Goal: Task Accomplishment & Management: Use online tool/utility

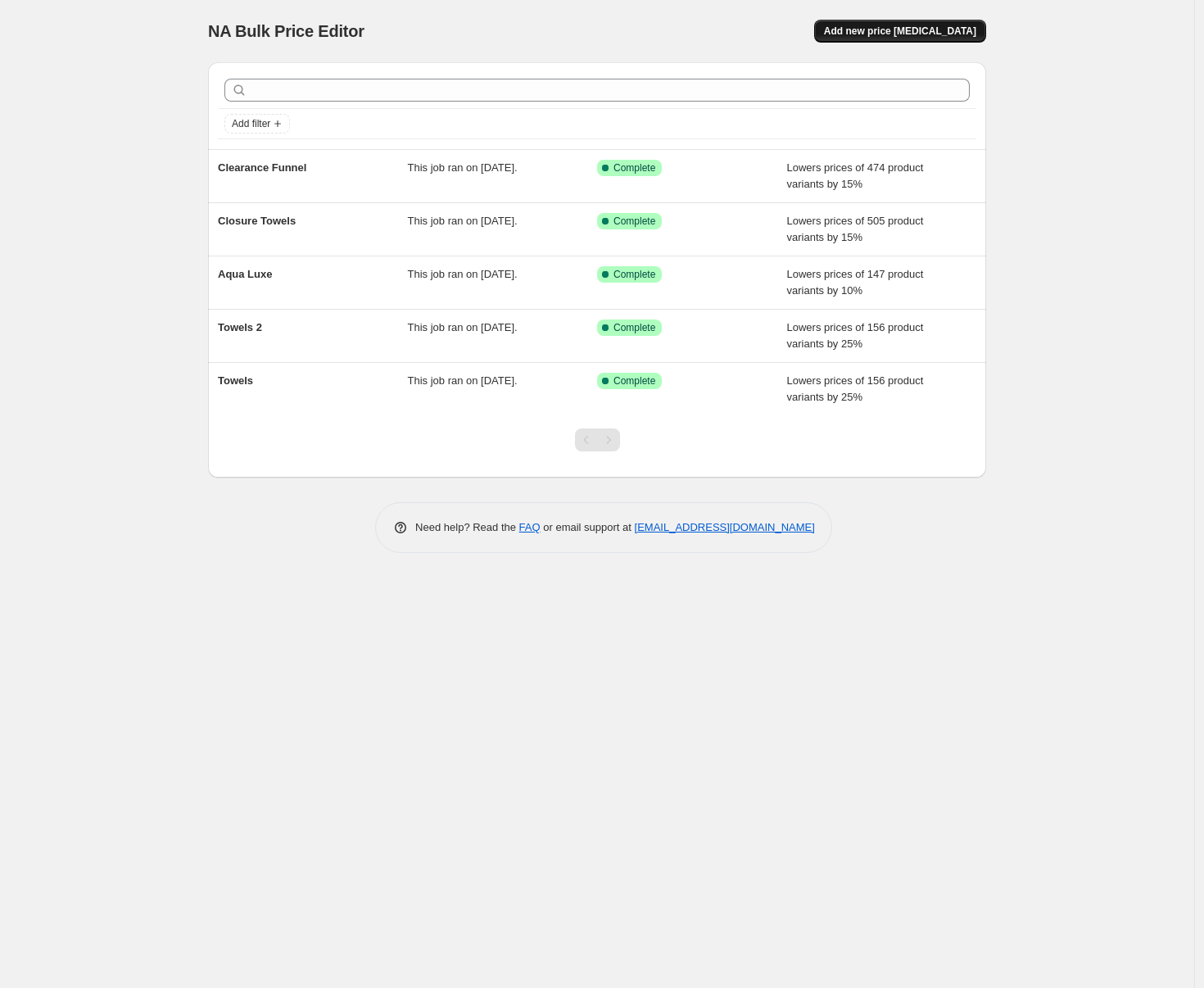
click at [889, 36] on span "Add new price change job" at bounding box center [899, 31] width 152 height 13
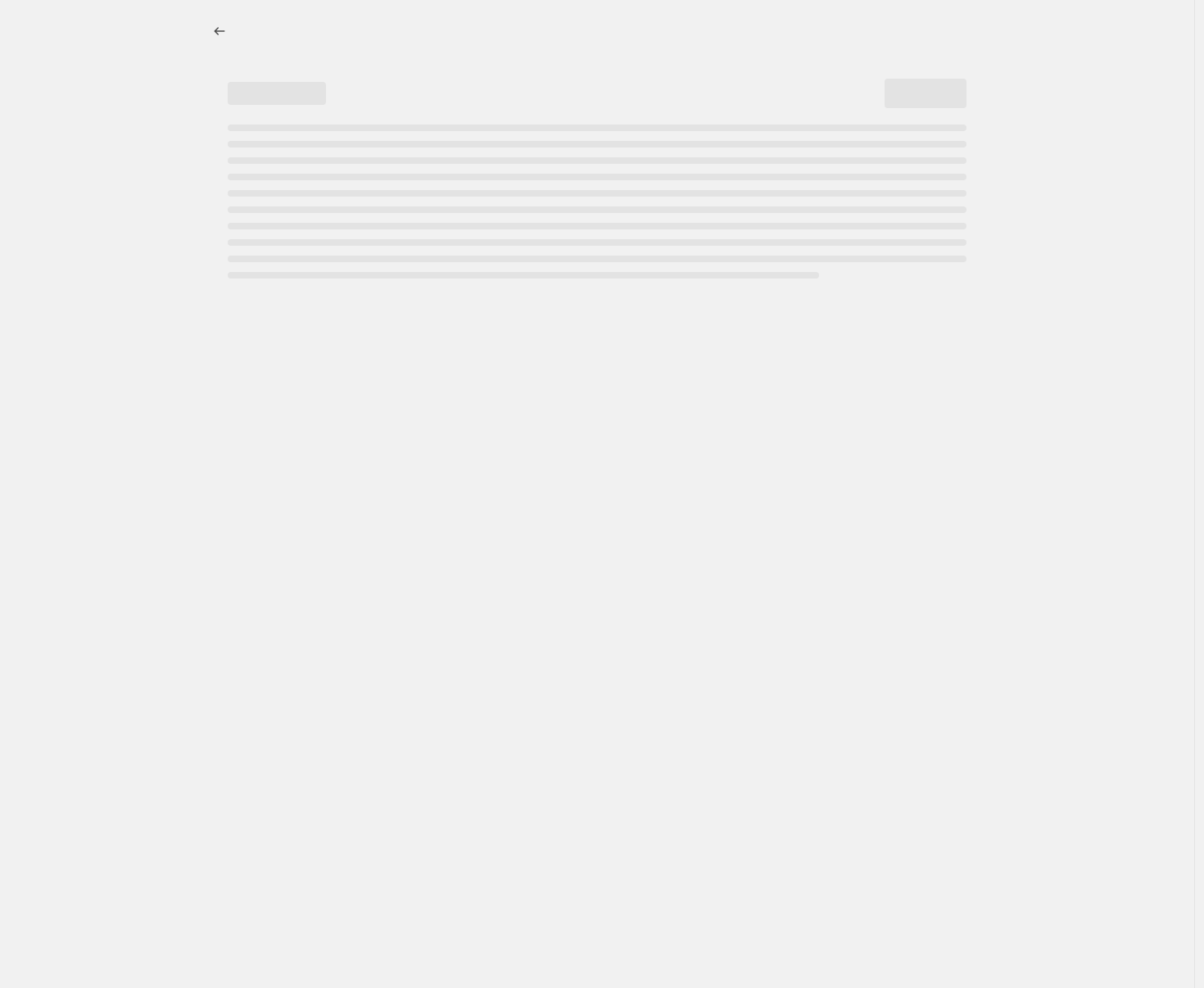
select select "percentage"
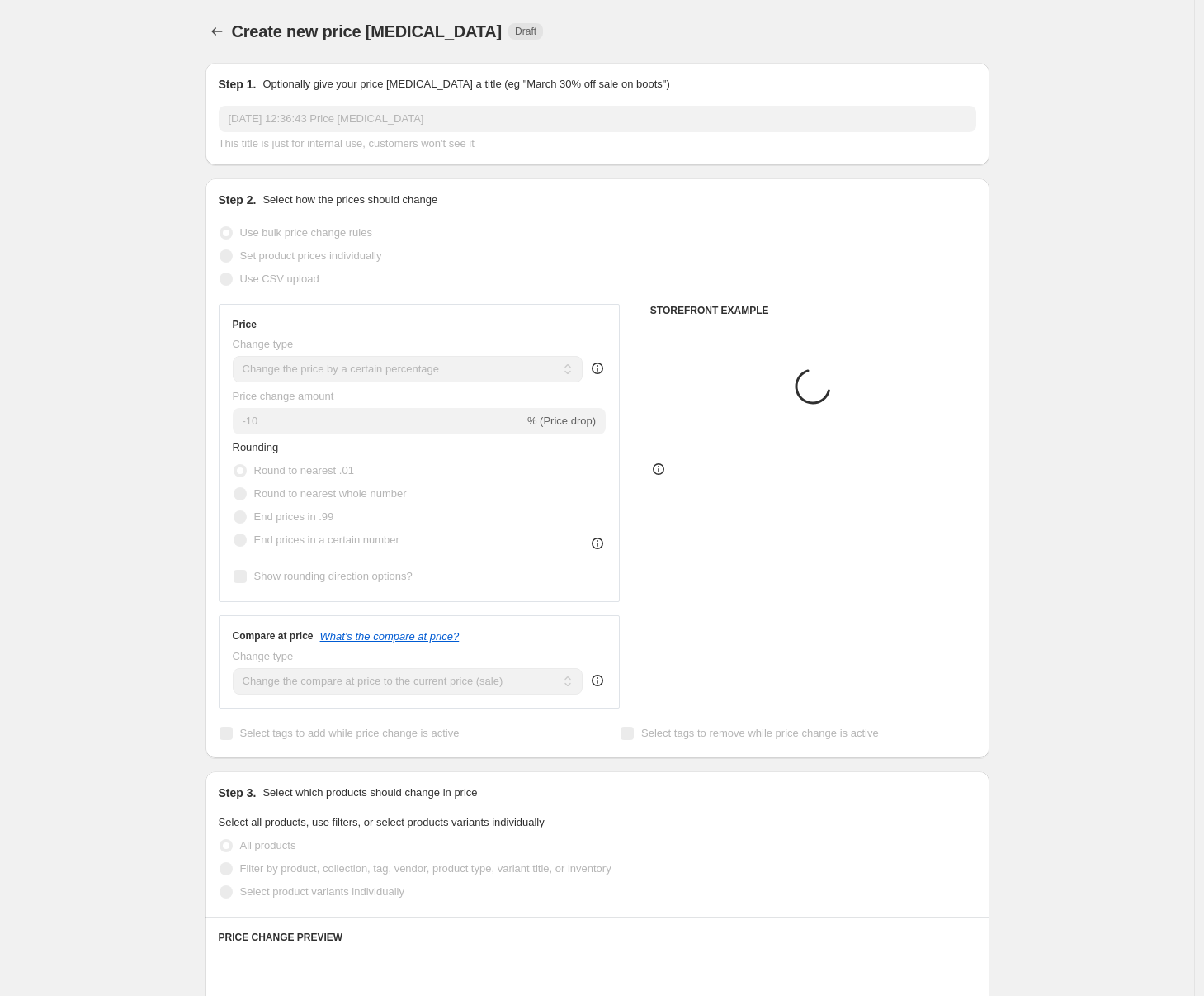
click at [389, 96] on div "Step 1. Optionally give your price change job a title (eg "March 30% off sale o…" at bounding box center [598, 114] width 758 height 76
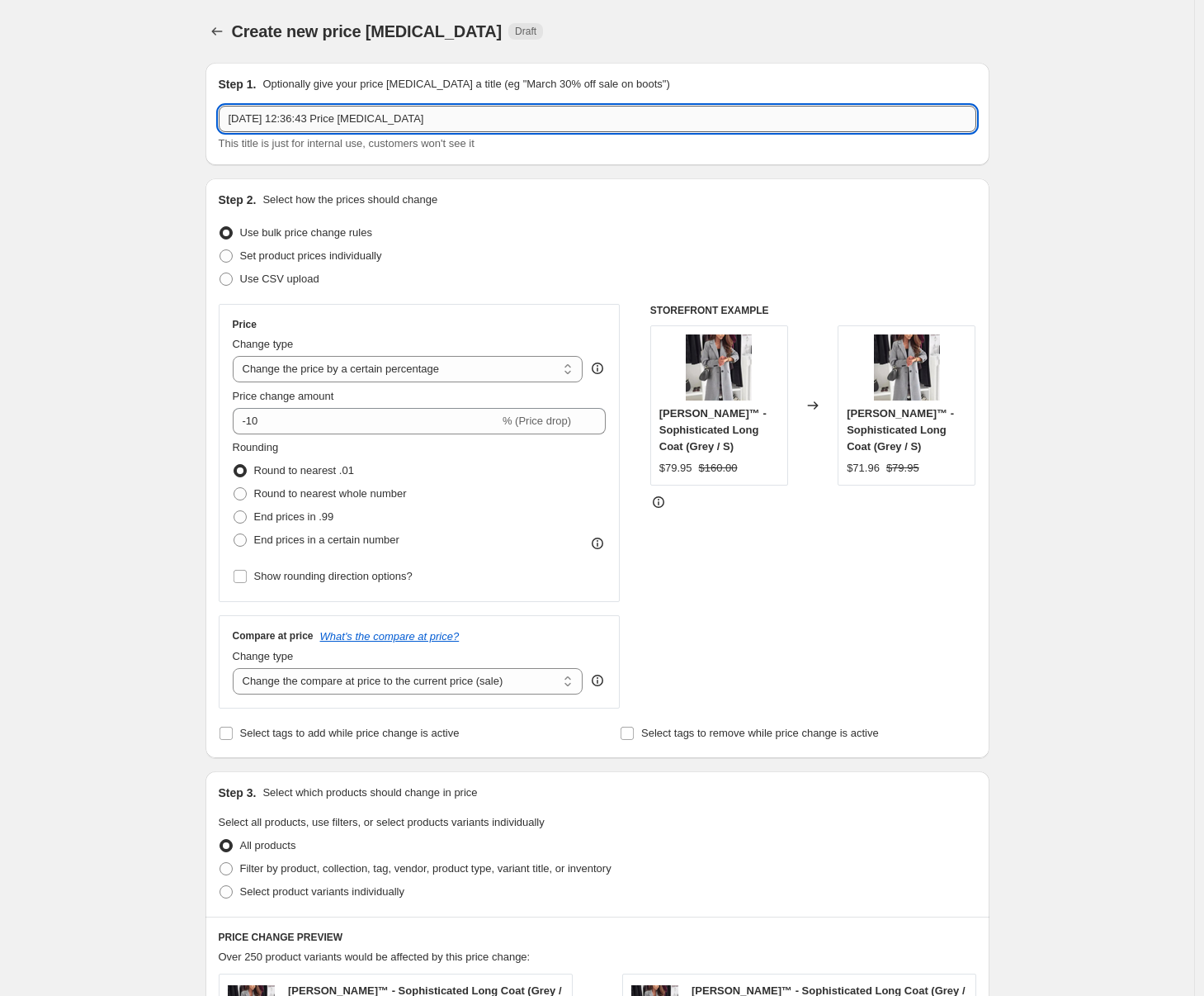
click at [380, 117] on input "21 sep 2025, 12:36:43 Price change job" at bounding box center [598, 119] width 758 height 27
type input "Jackets"
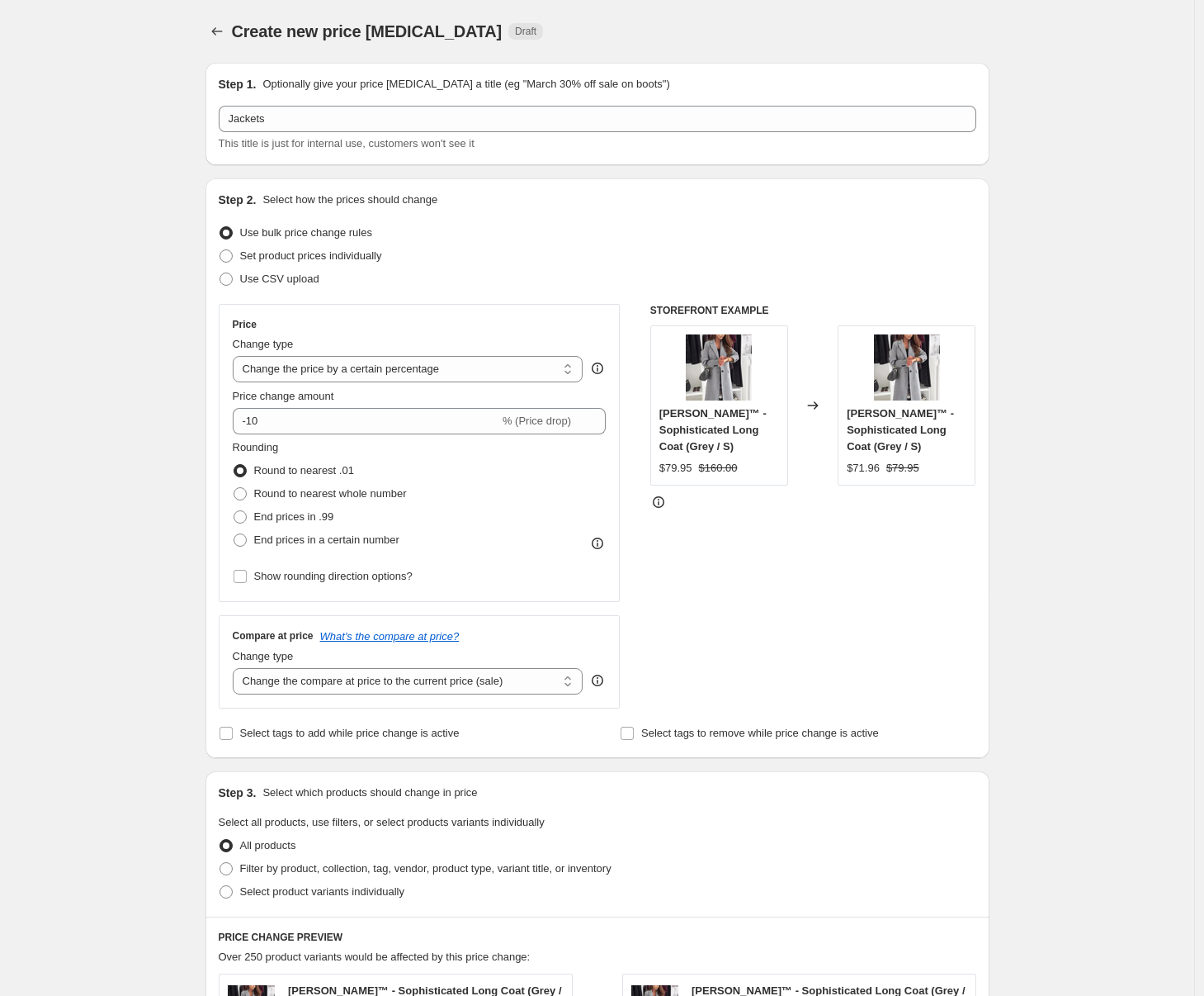
click at [190, 189] on div "Create new price change job. This page is ready Create new price change job Dra…" at bounding box center [598, 838] width 824 height 1677
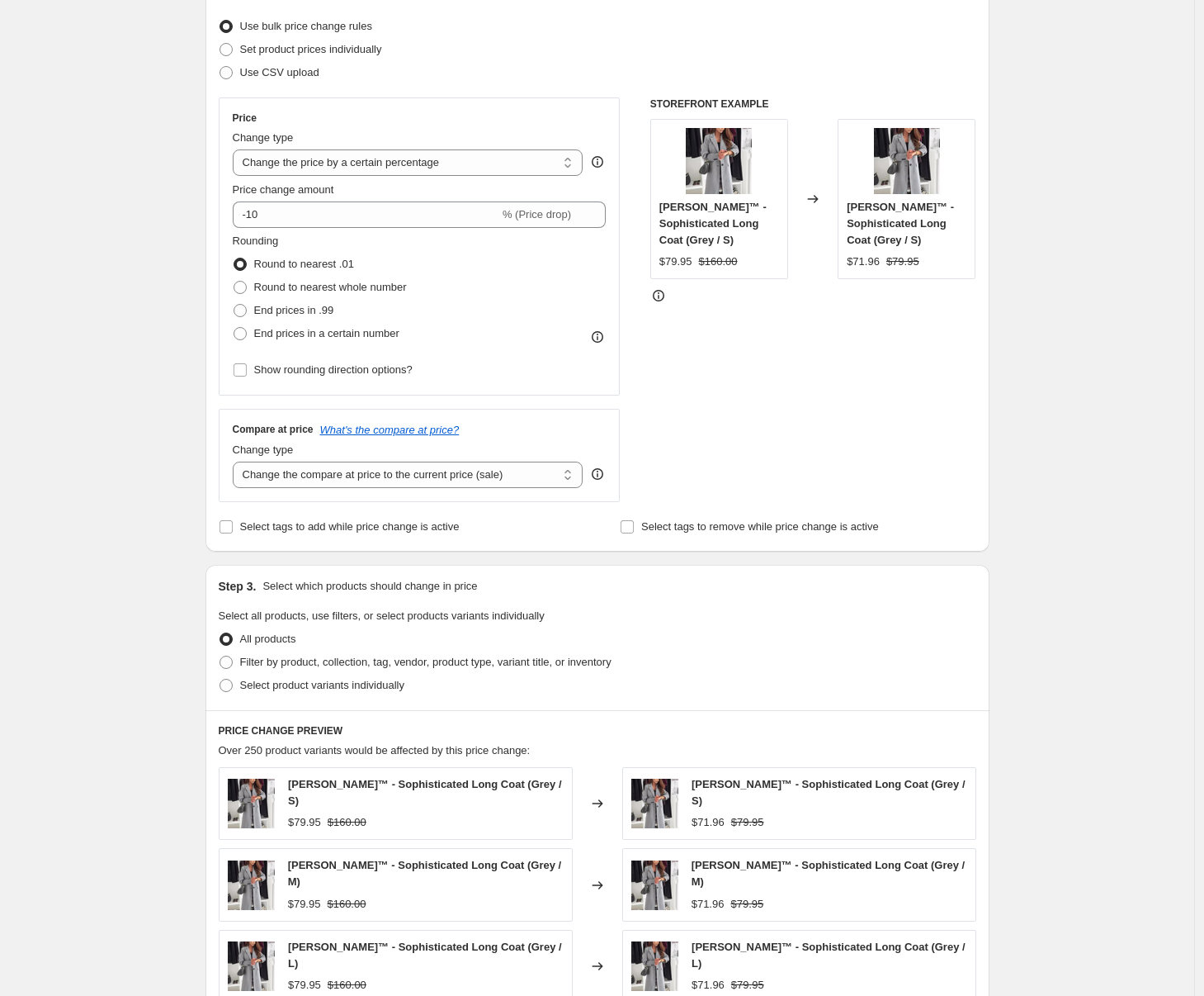
scroll to position [208, 0]
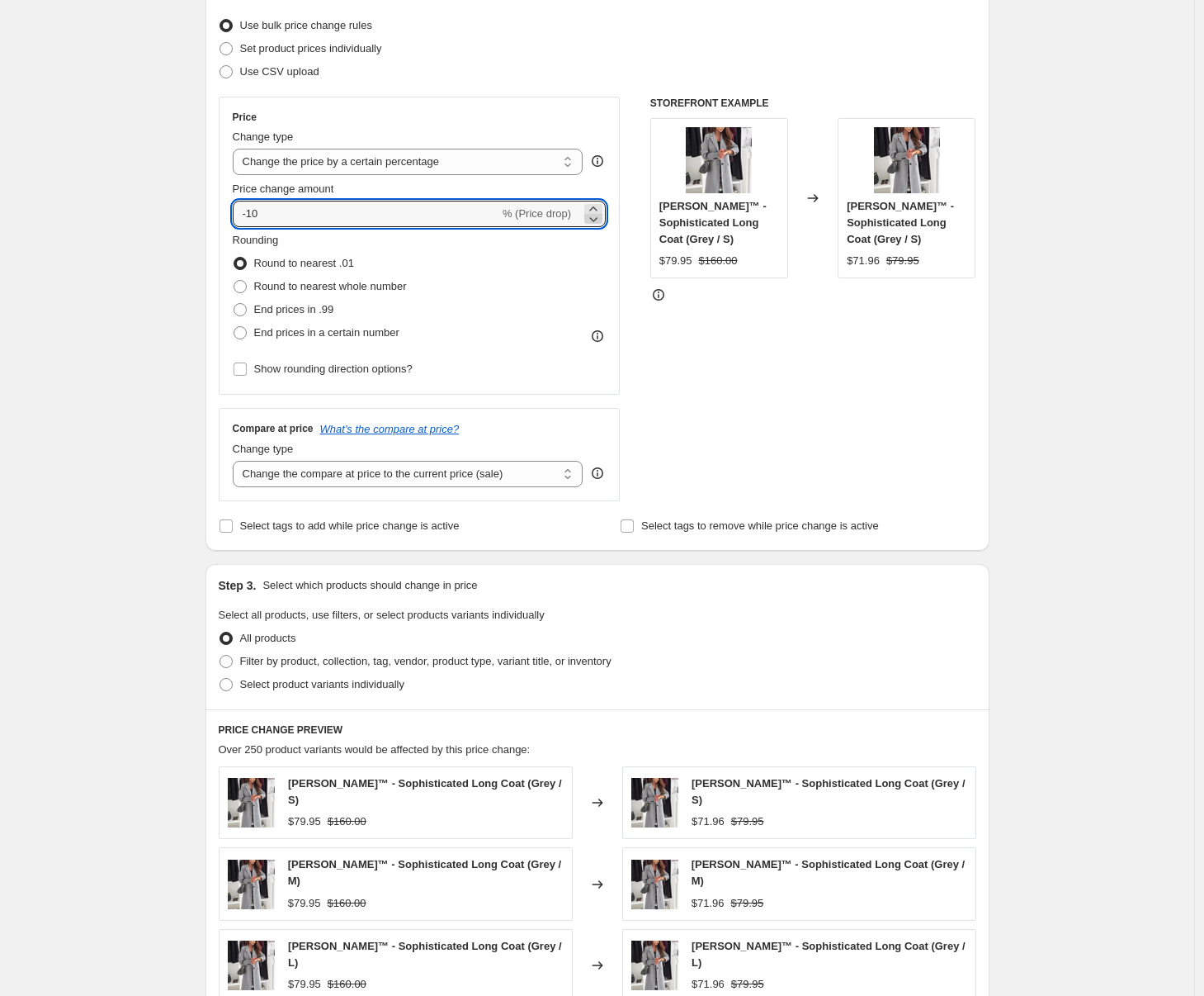
click at [595, 217] on icon at bounding box center [593, 218] width 16 height 16
click at [596, 215] on icon at bounding box center [593, 218] width 16 height 16
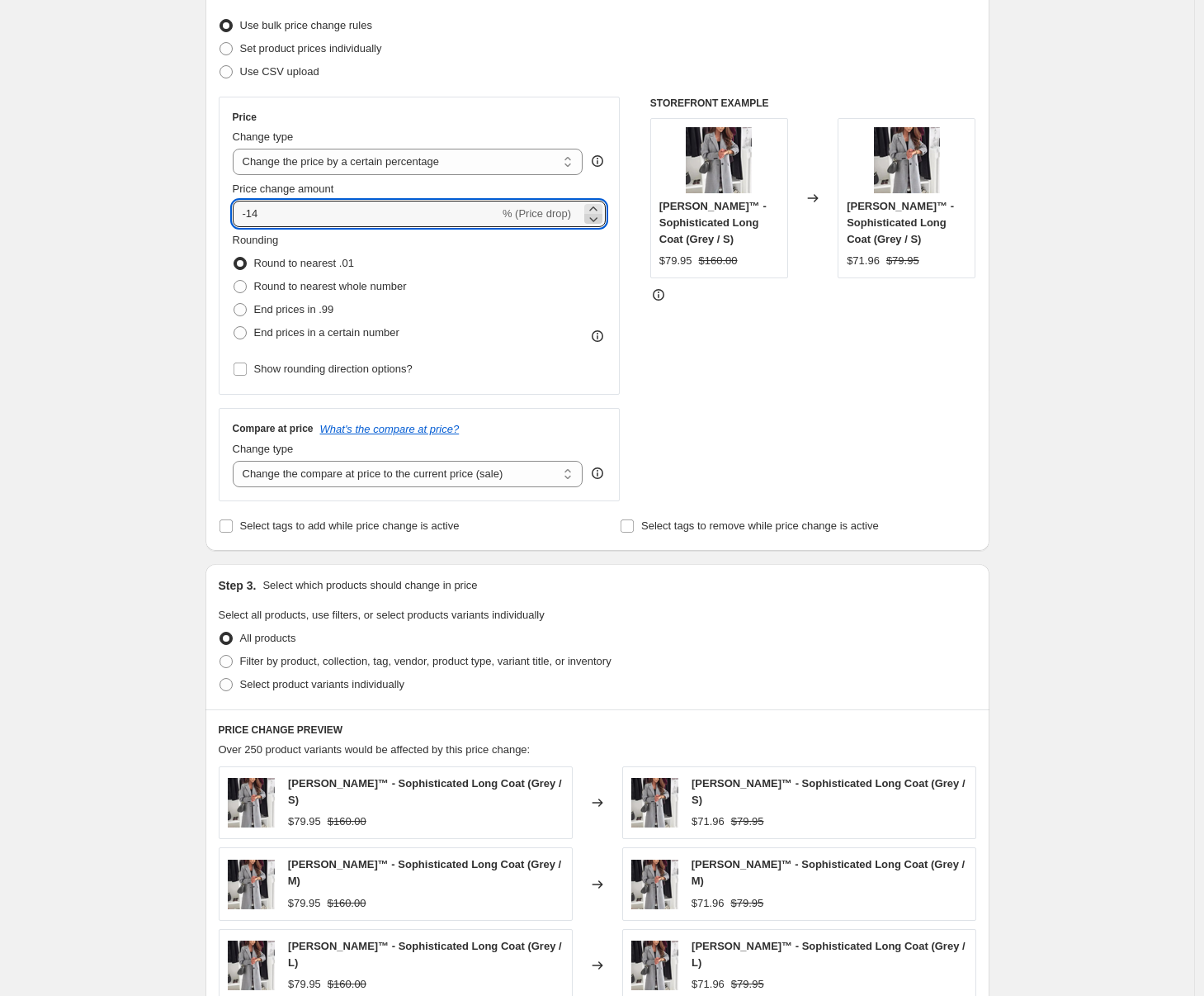
type input "-15"
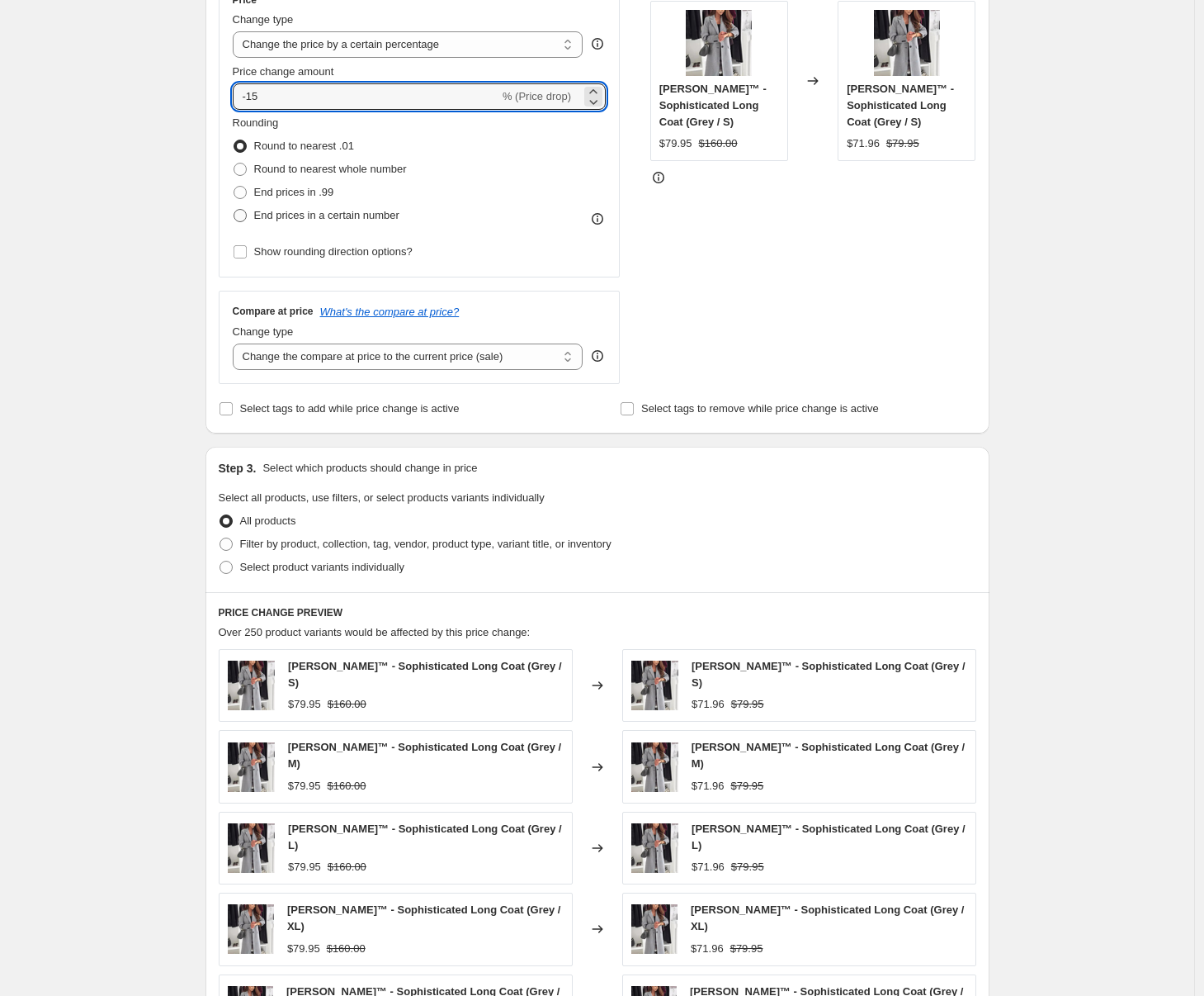
scroll to position [327, 0]
drag, startPoint x: 295, startPoint y: 214, endPoint x: 301, endPoint y: 227, distance: 14.3
click at [295, 214] on span "End prices in a certain number" at bounding box center [326, 213] width 146 height 12
click at [234, 209] on input "End prices in a certain number" at bounding box center [233, 208] width 1 height 1
radio input "true"
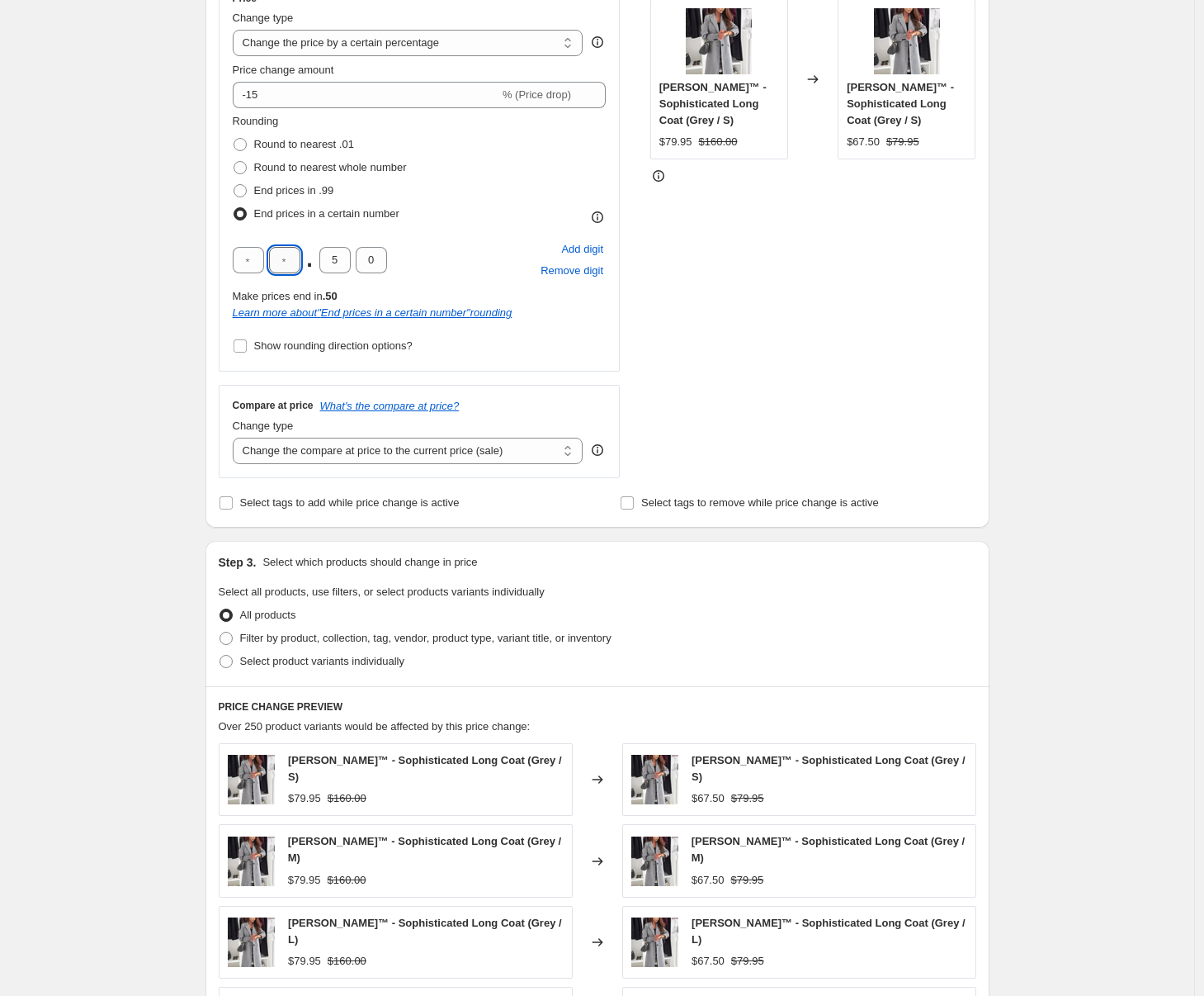
click at [286, 264] on input "text" at bounding box center [285, 260] width 31 height 27
type input "4"
type input "0"
click at [283, 266] on input "4" at bounding box center [285, 260] width 31 height 27
click at [337, 262] on input "0" at bounding box center [335, 260] width 31 height 27
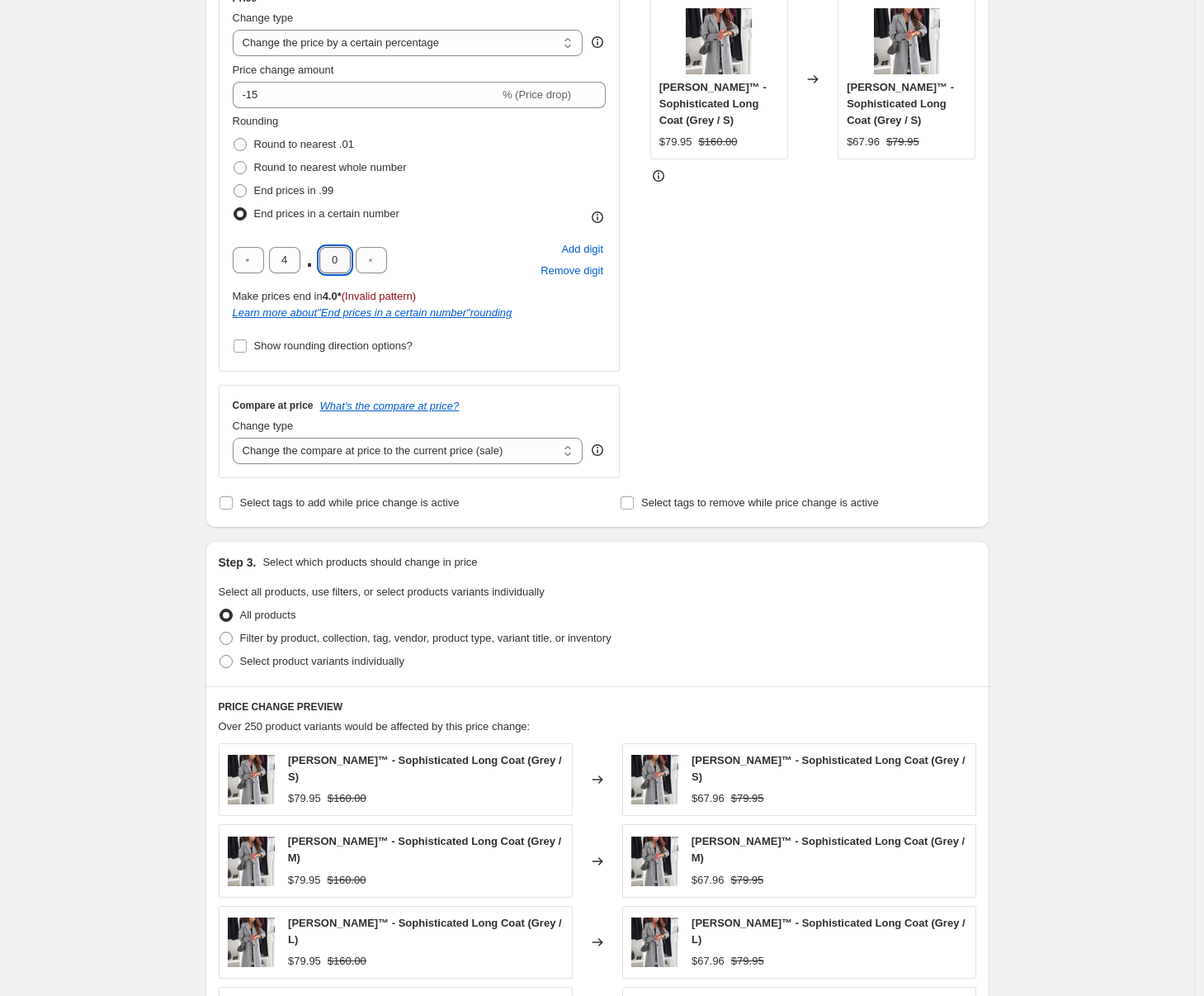
click at [337, 262] on input "0" at bounding box center [335, 260] width 31 height 27
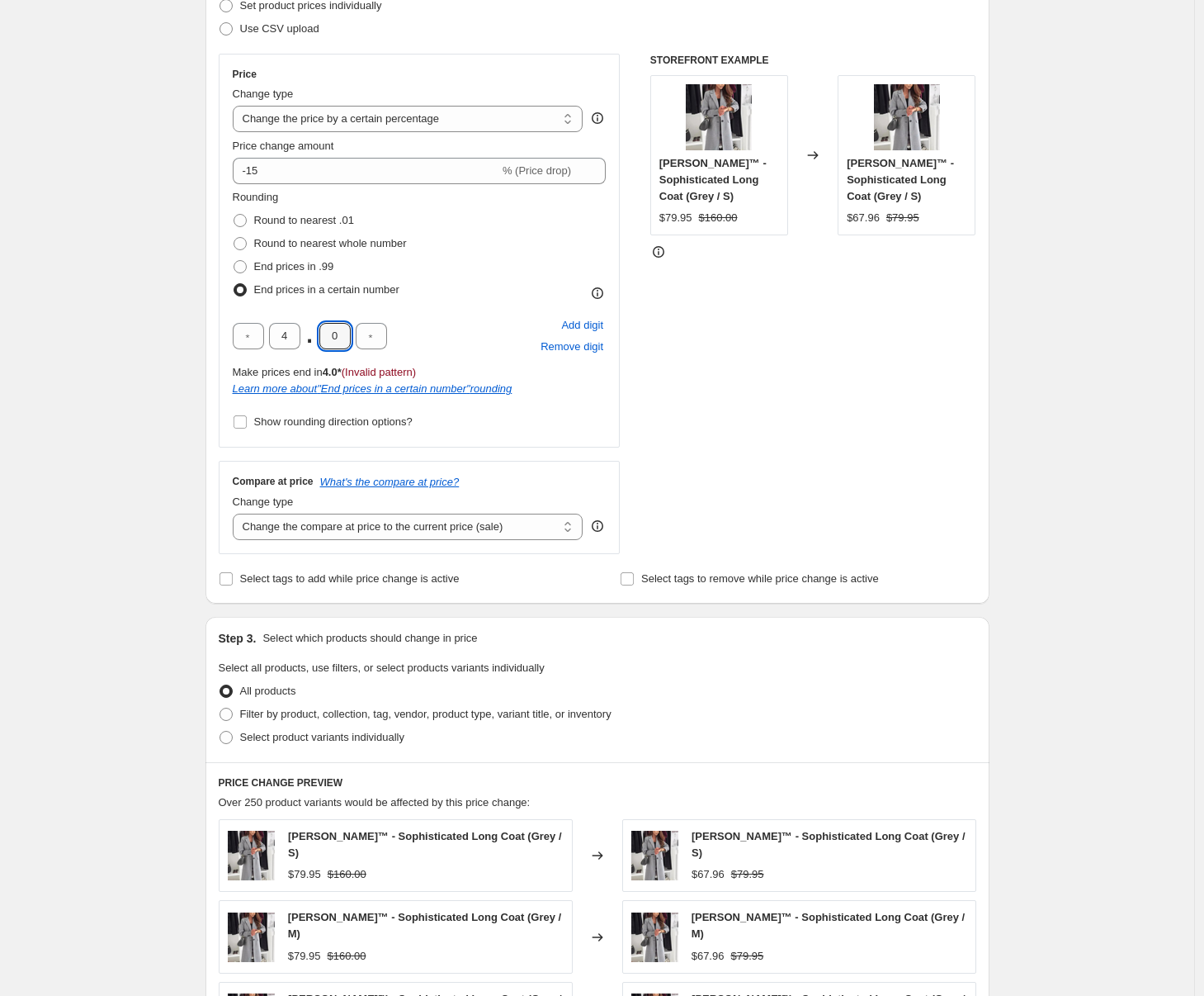
scroll to position [217, 0]
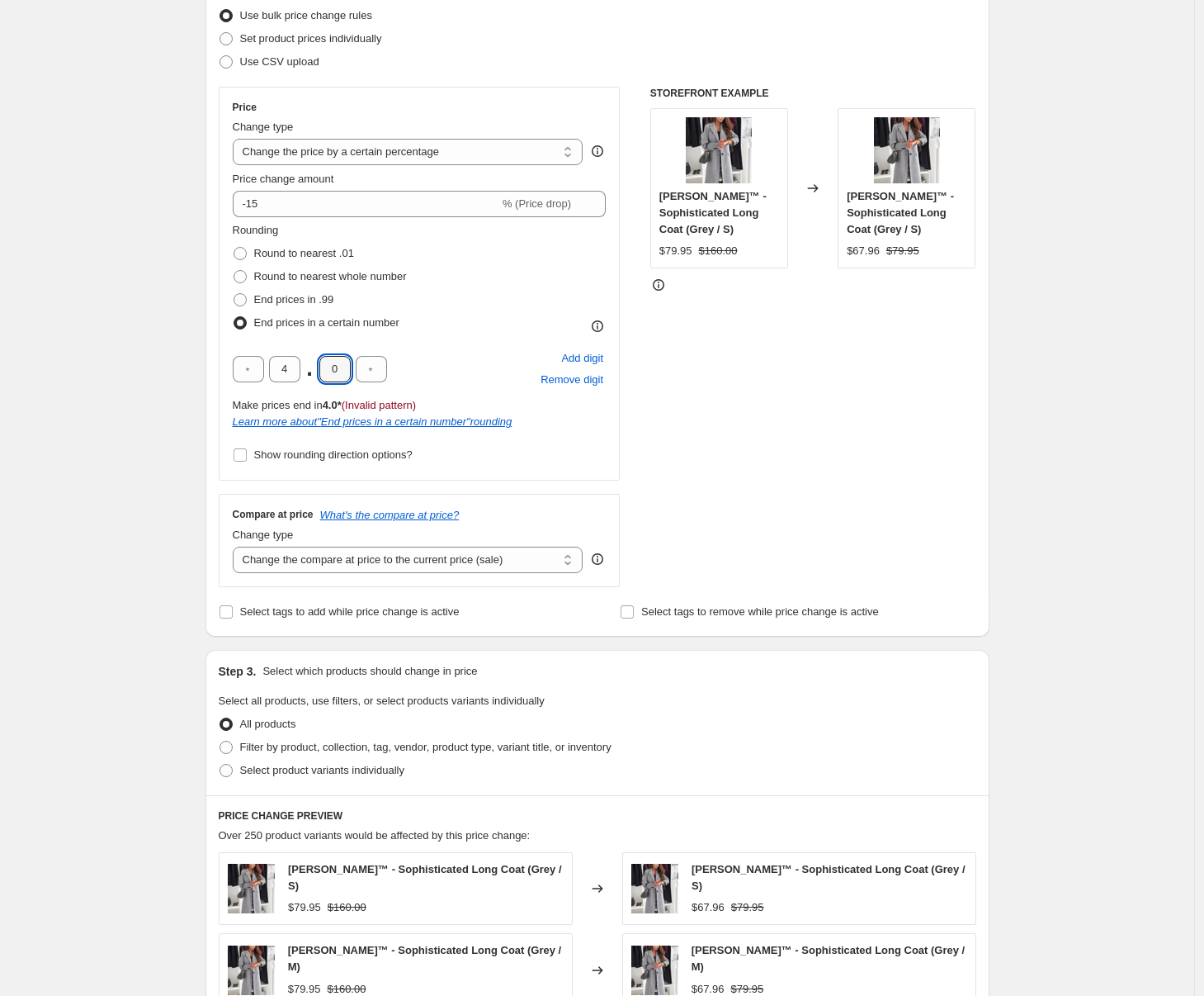
click at [154, 202] on div "Create new price change job. This page is ready Create new price change job Dra…" at bounding box center [597, 669] width 1194 height 1773
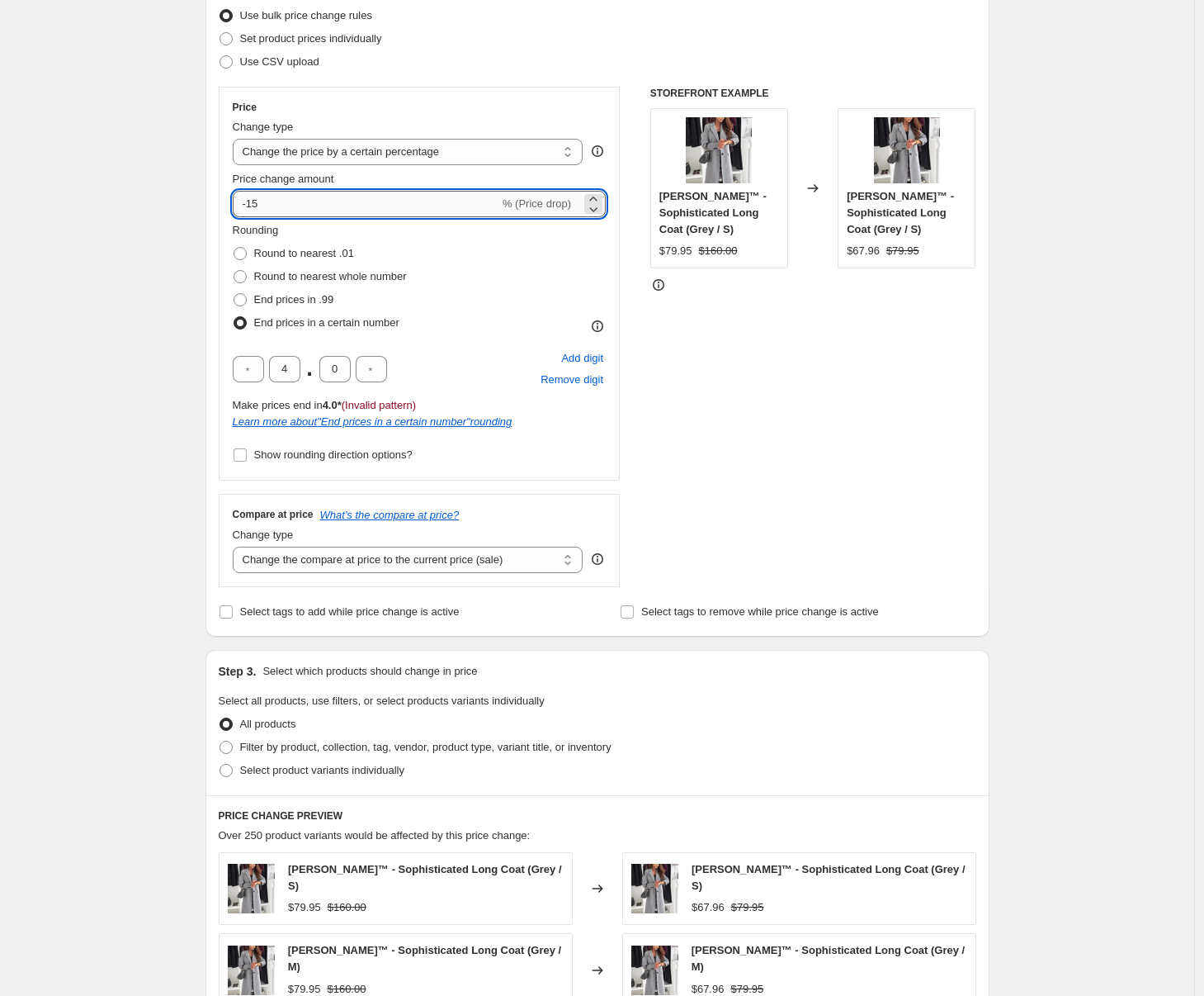
click at [339, 197] on input "-15" at bounding box center [366, 204] width 266 height 27
type input "-1"
type input "-0"
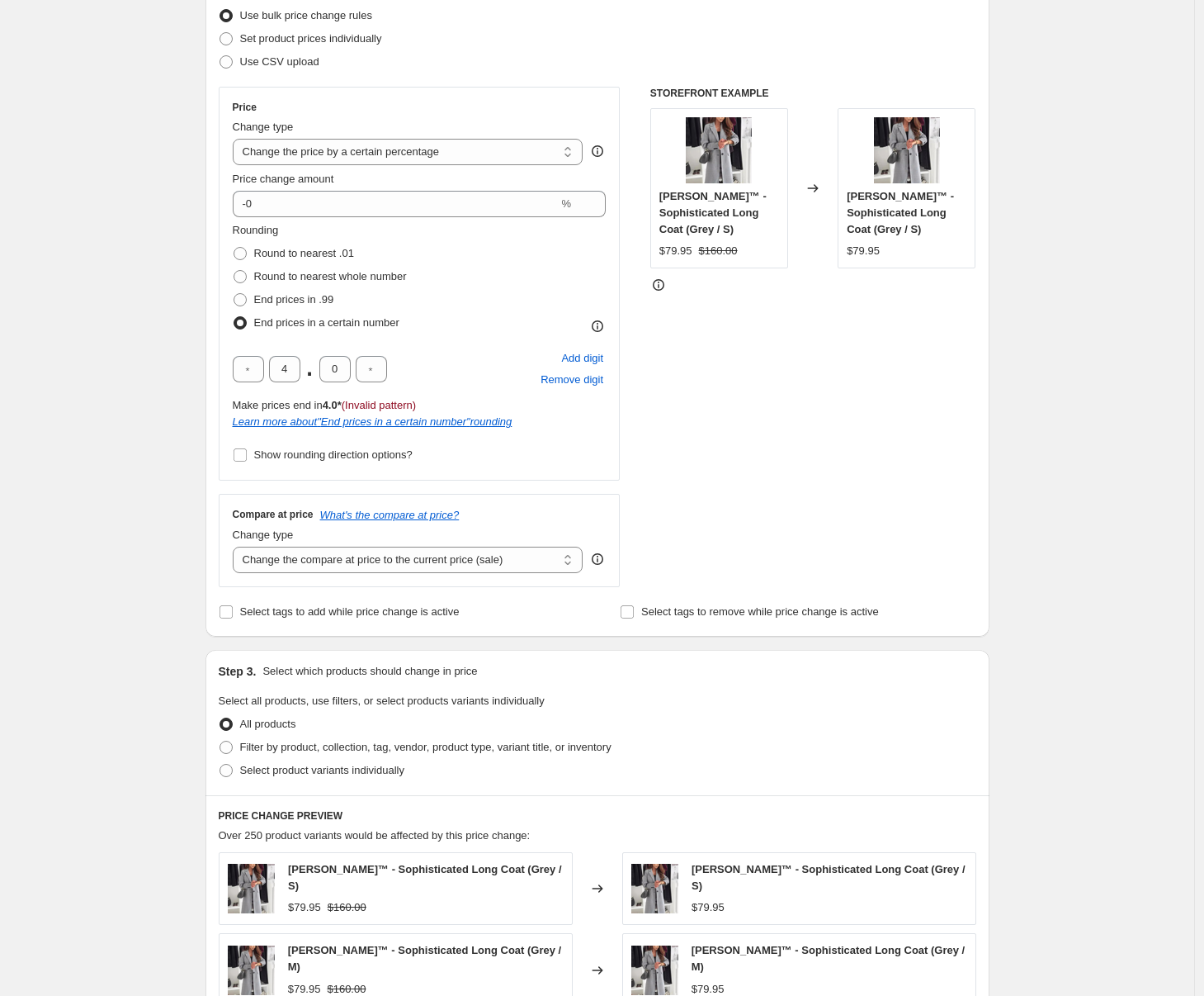
click at [201, 213] on div "Step 1. Optionally give your price change job a title (eg "March 30% off sale o…" at bounding box center [591, 644] width 798 height 1623
click at [334, 370] on input "0" at bounding box center [335, 369] width 31 height 27
type input "9"
type input "5"
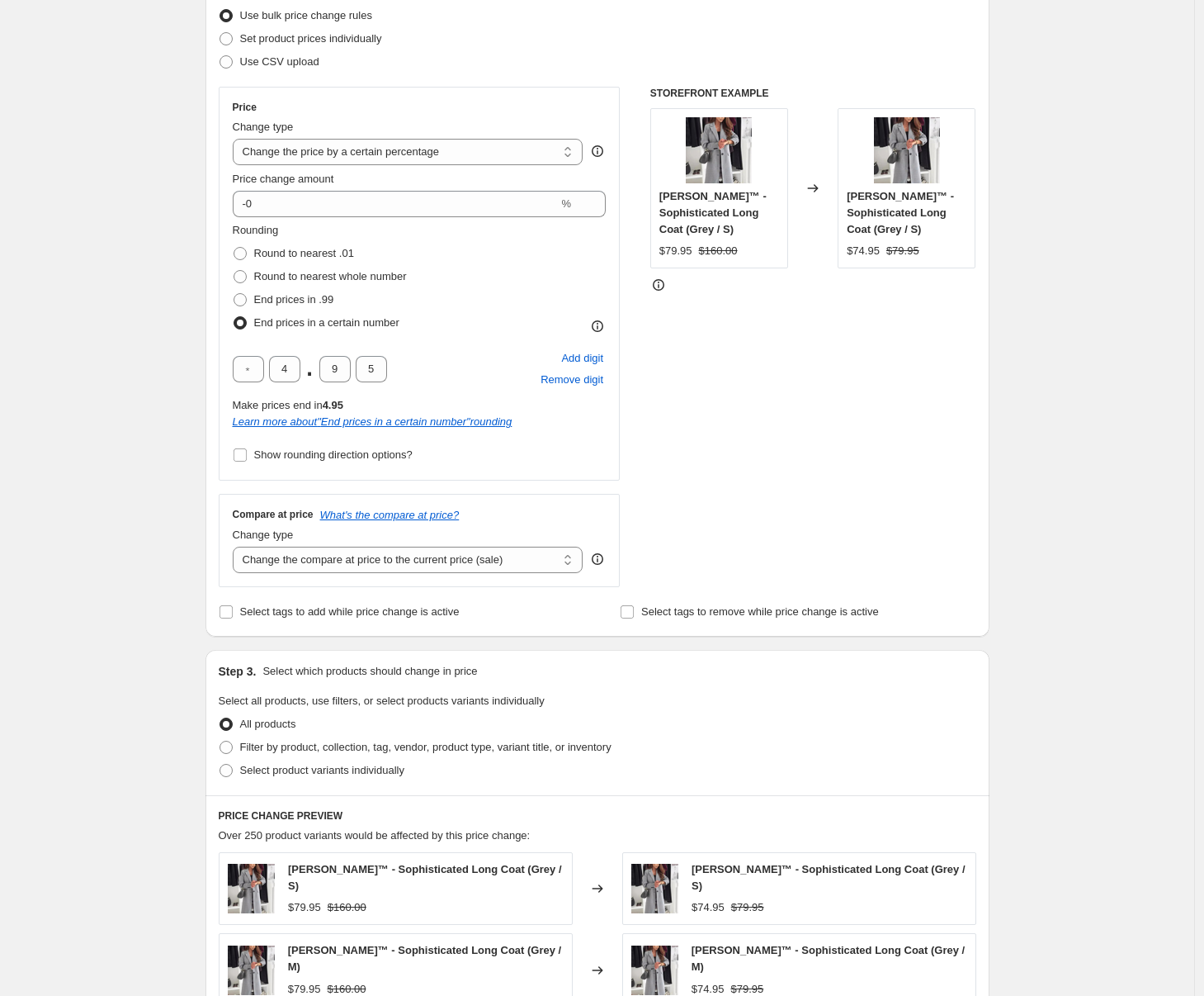
click at [105, 309] on div "Create new price change job. This page is ready Create new price change job Dra…" at bounding box center [597, 669] width 1194 height 1773
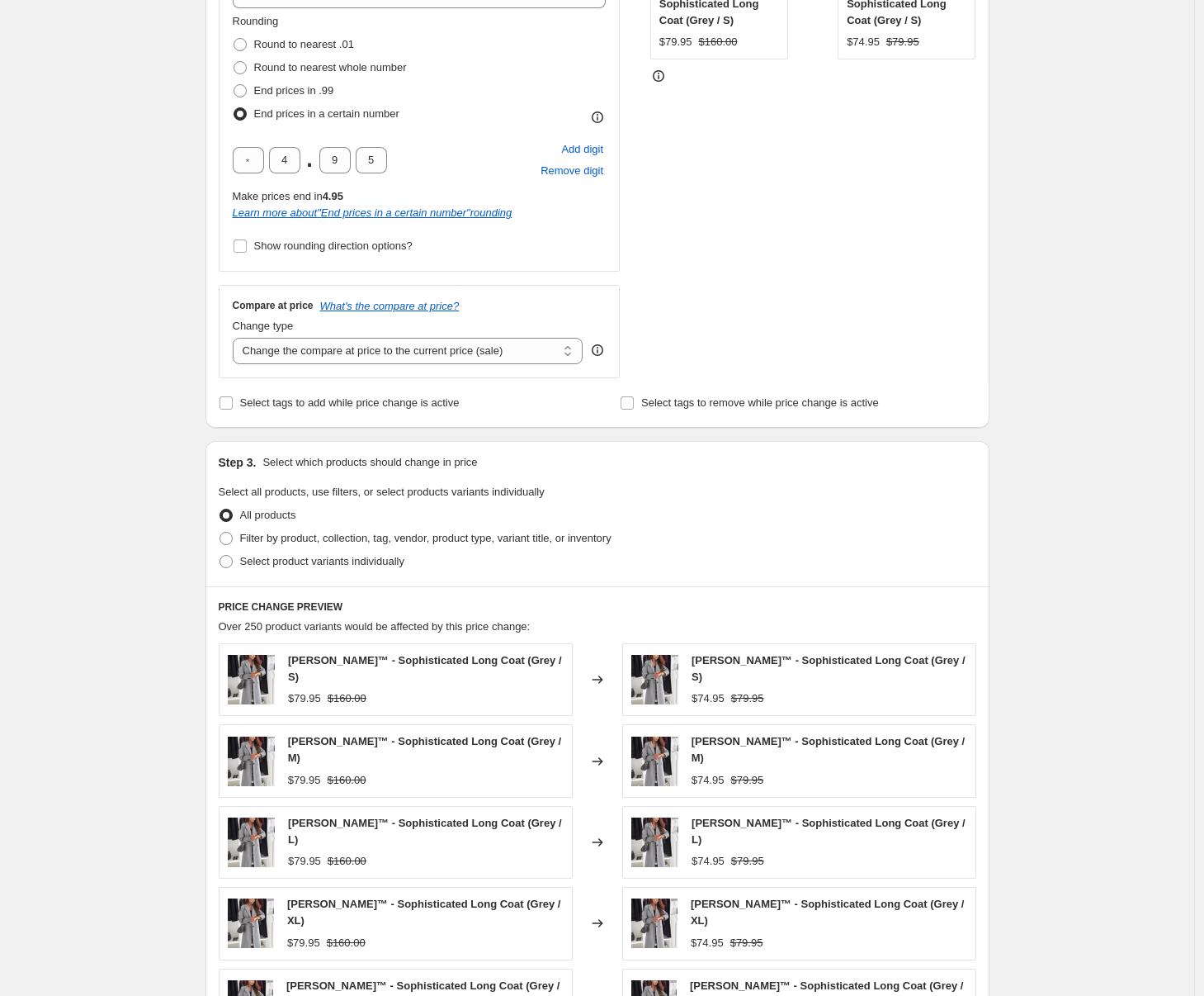
scroll to position [481, 0]
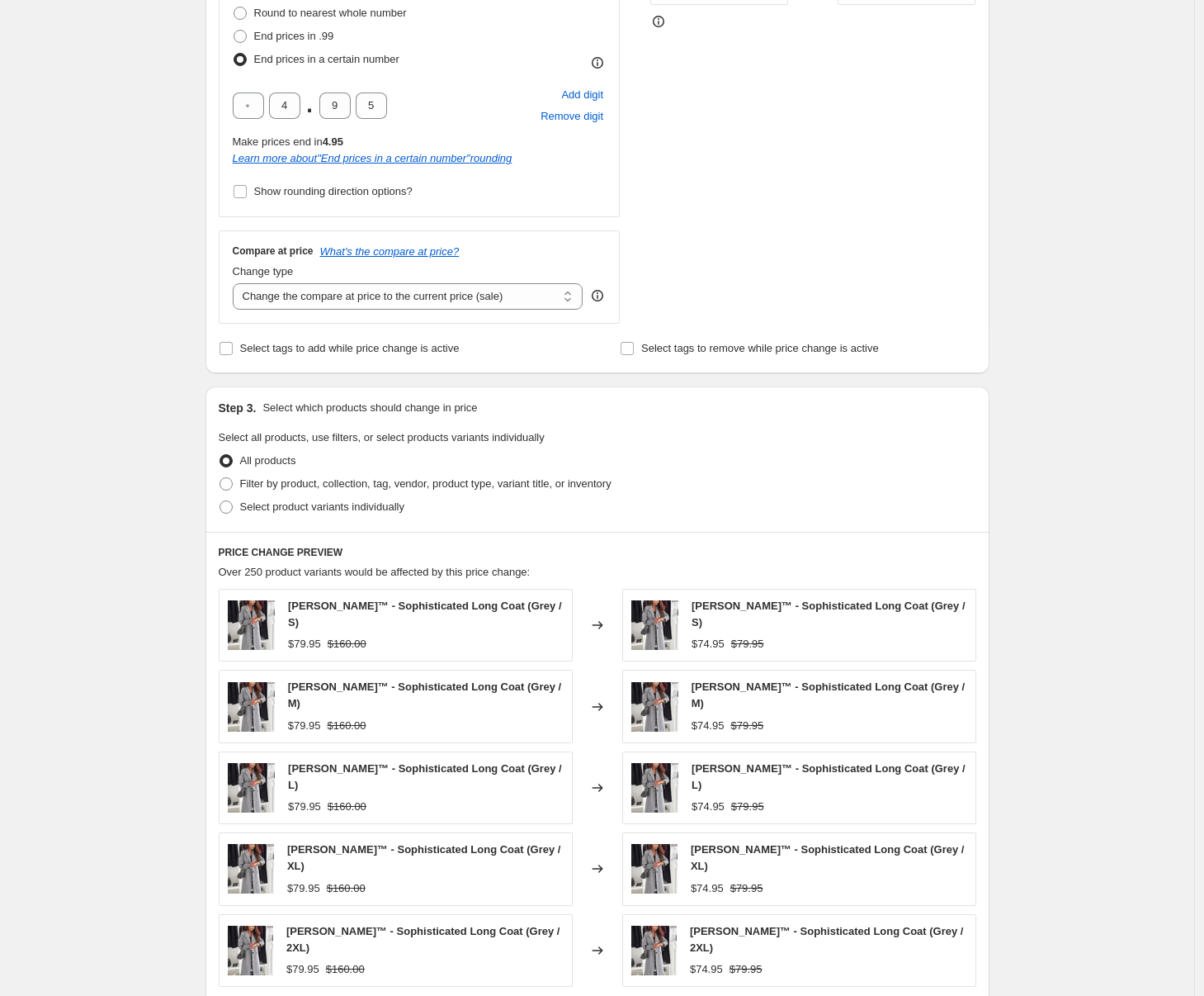
click at [313, 312] on div "Compare at price What's the compare at price? Change type Change the compare at…" at bounding box center [420, 276] width 402 height 92
click at [326, 296] on select "Change the compare at price to the current price (sale) Change the compare at p…" at bounding box center [408, 296] width 351 height 27
click at [237, 283] on select "Change the compare at price to the current price (sale) Change the compare at p…" at bounding box center [408, 296] width 351 height 27
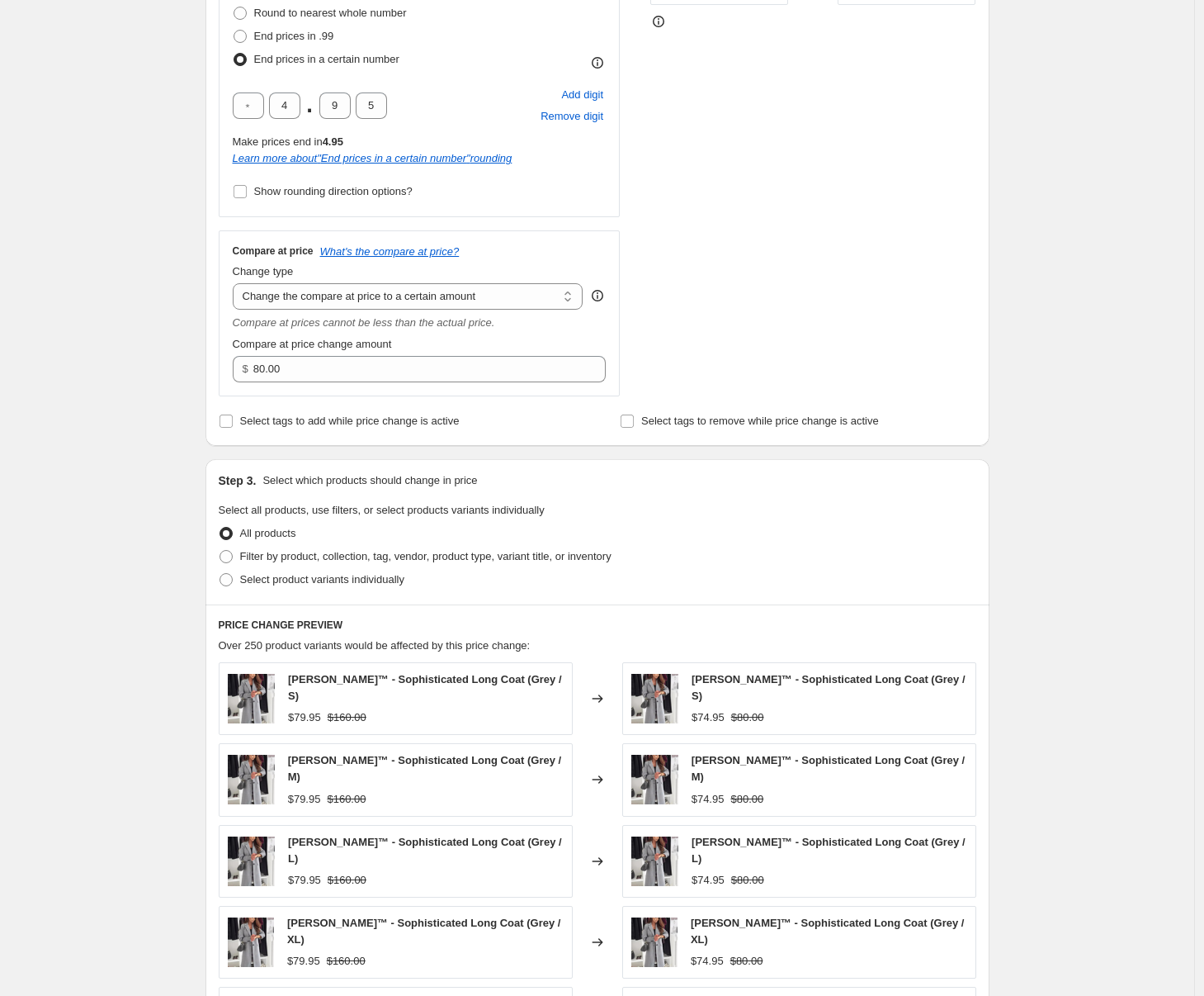
scroll to position [482, 0]
click at [484, 299] on select "Change the compare at price to the current price (sale) Change the compare at p…" at bounding box center [408, 295] width 351 height 27
select select "percentage"
click at [237, 282] on select "Change the compare at price to the current price (sale) Change the compare at p…" at bounding box center [408, 295] width 351 height 27
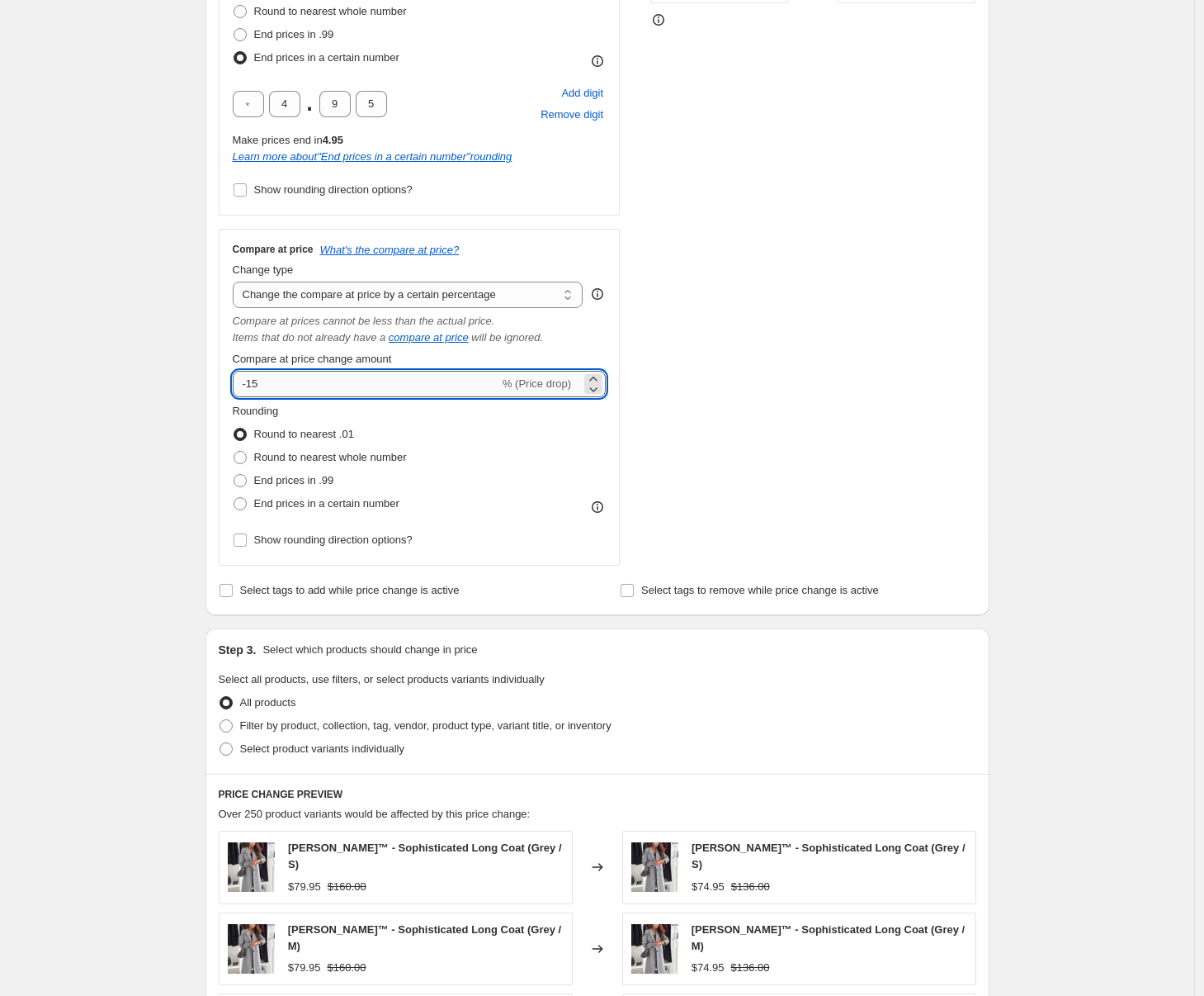
click at [424, 387] on input "-15" at bounding box center [366, 384] width 266 height 27
click at [424, 386] on input "-15" at bounding box center [366, 384] width 266 height 27
type input "-1"
type input "-0"
drag, startPoint x: 304, startPoint y: 505, endPoint x: 305, endPoint y: 521, distance: 16.0
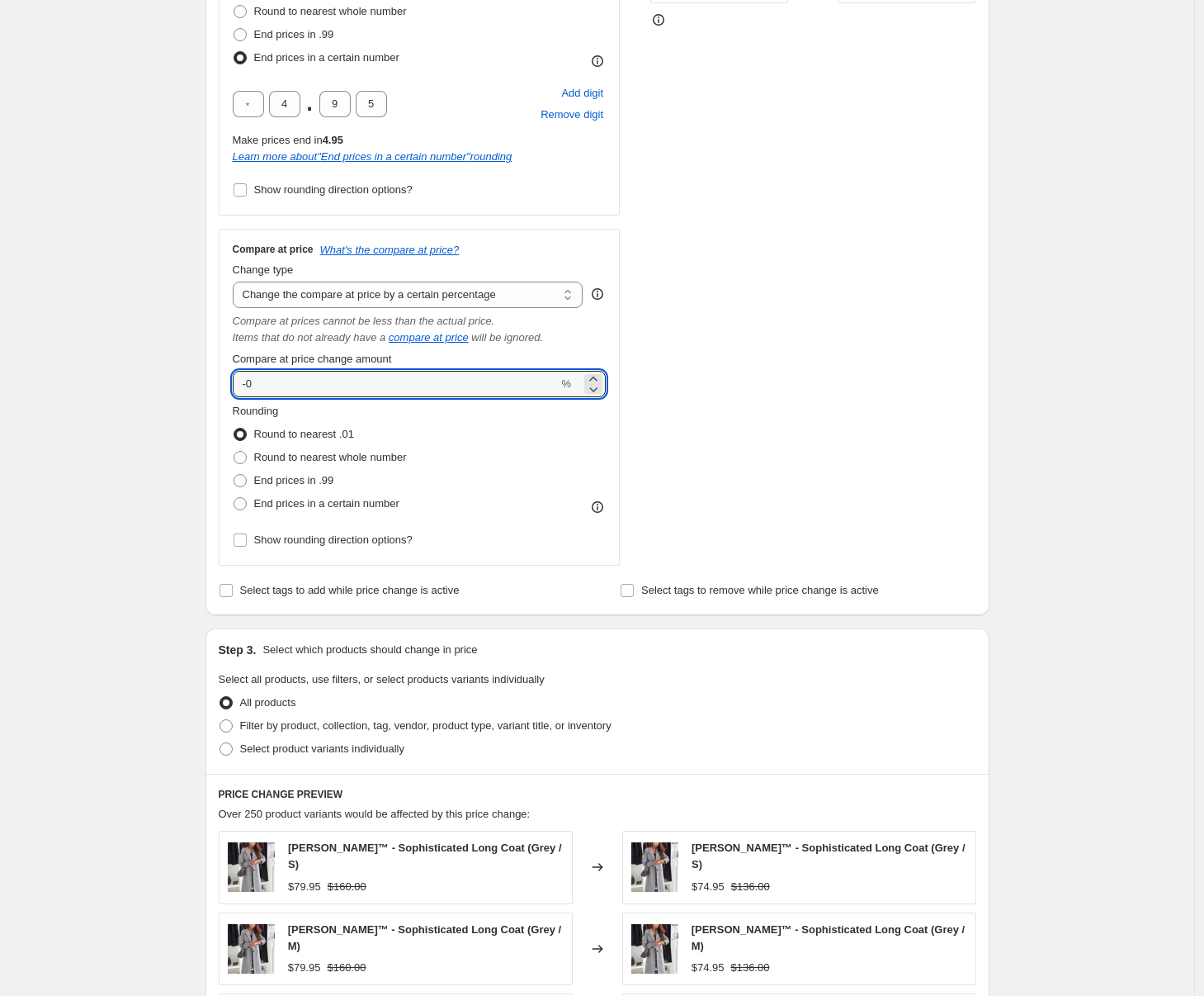
click at [303, 507] on span "End prices in a certain number" at bounding box center [326, 503] width 146 height 12
click at [234, 498] on input "End prices in a certain number" at bounding box center [233, 497] width 1 height 1
radio input "true"
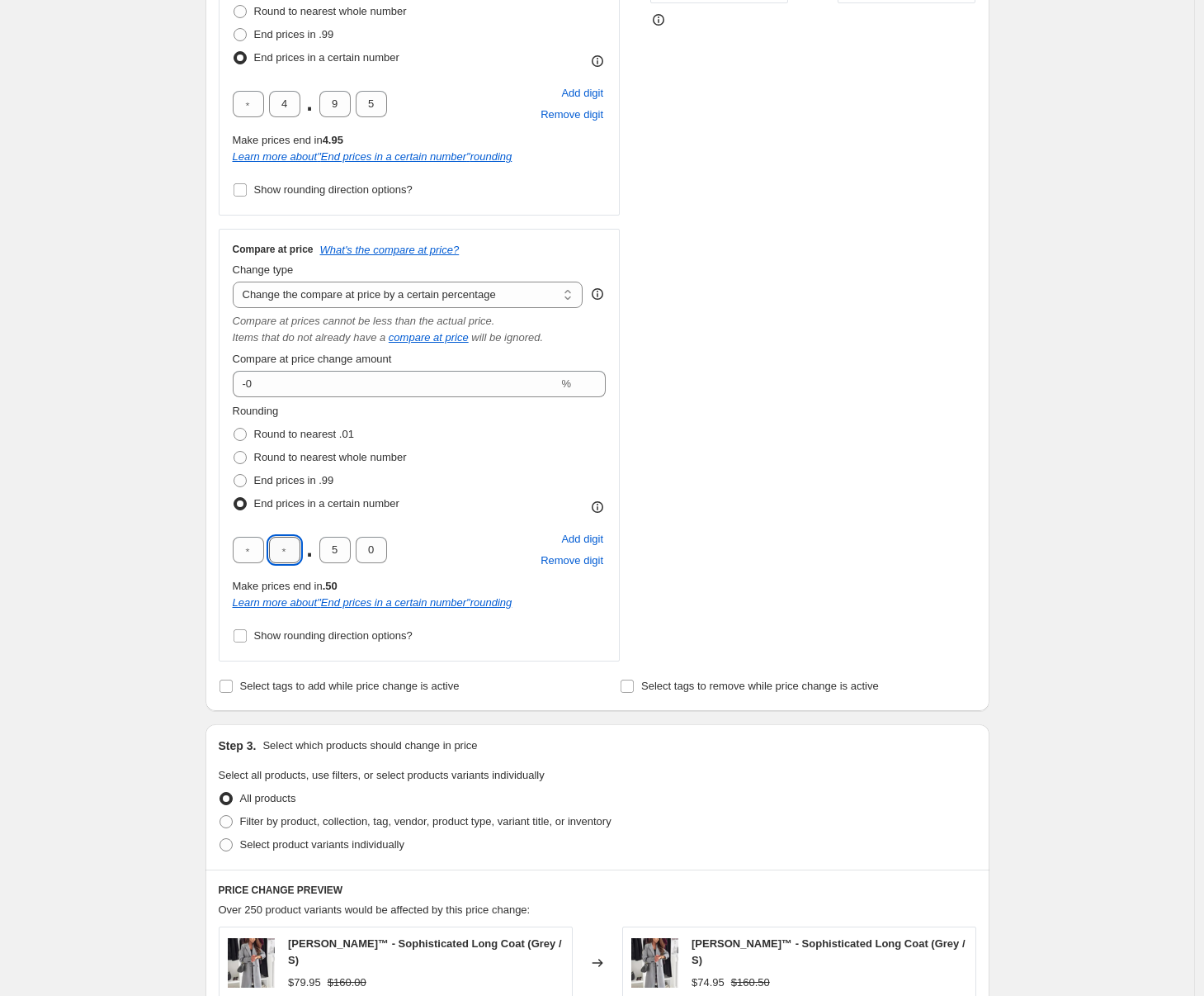
click at [295, 546] on input "text" at bounding box center [285, 550] width 31 height 27
type input "4"
type input "9"
type input "5"
click at [170, 537] on div "Create new price change job. This page is ready Create new price change job Dra…" at bounding box center [597, 574] width 1194 height 2112
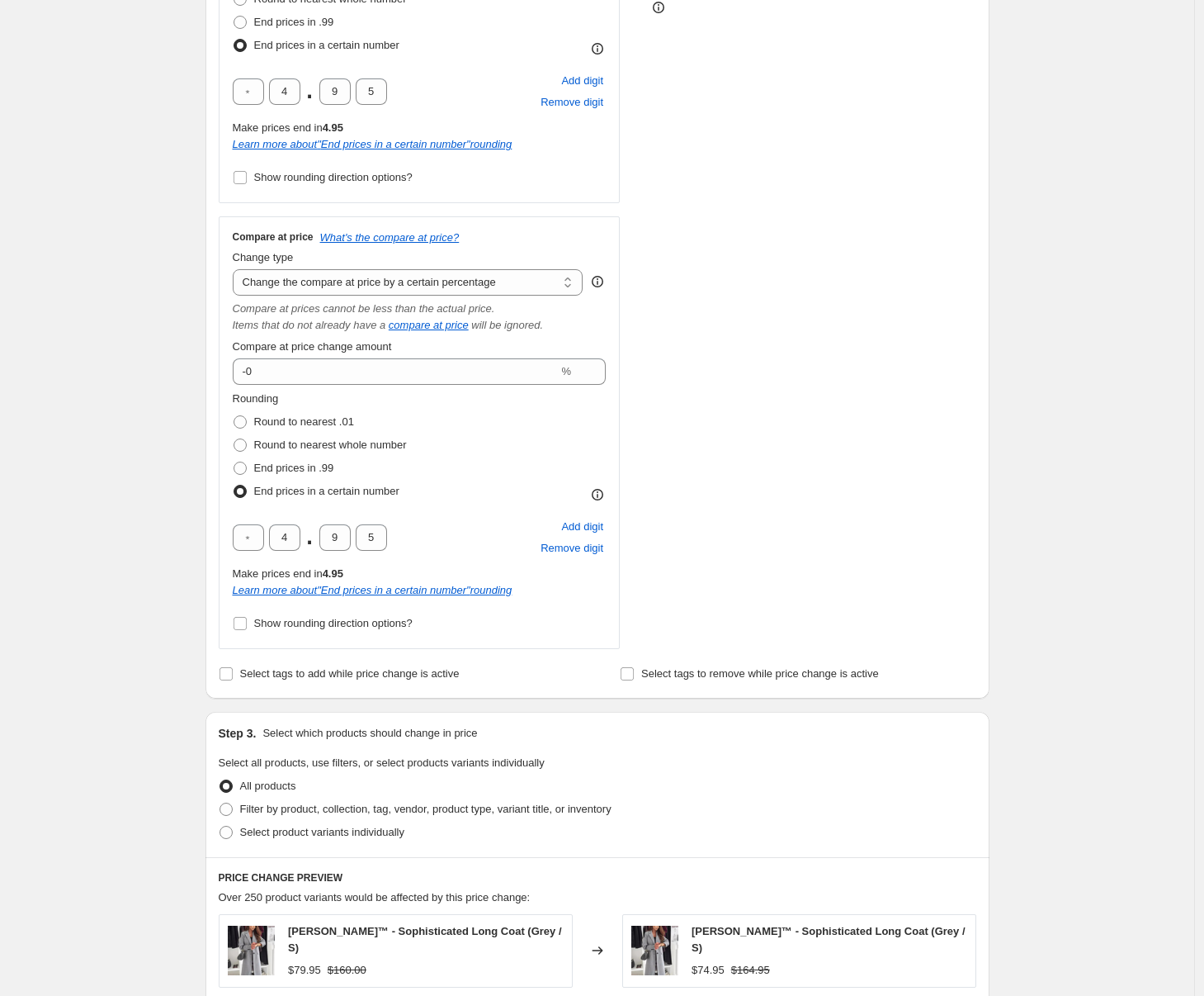
scroll to position [891, 0]
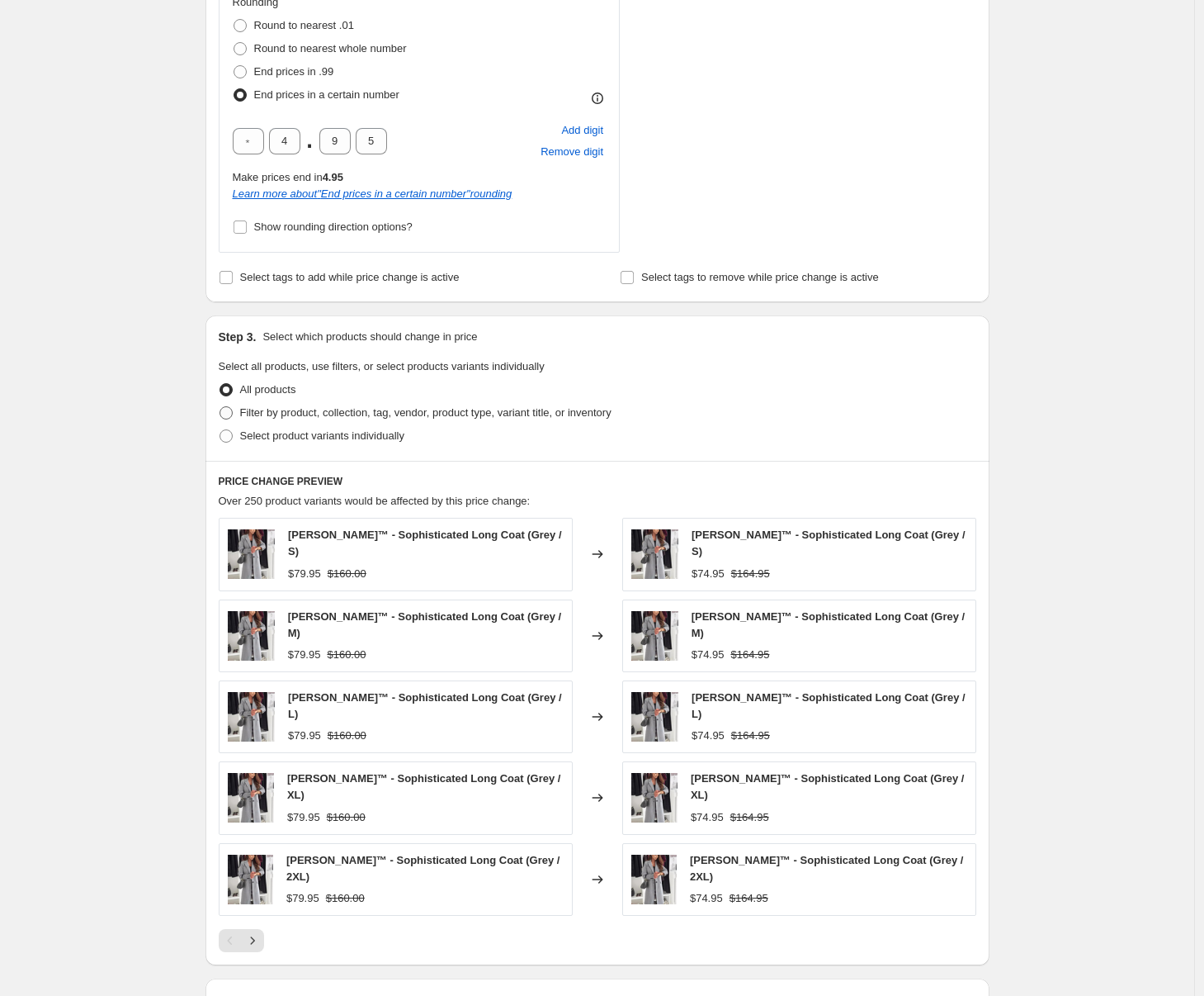
click at [280, 417] on span "Filter by product, collection, tag, vendor, product type, variant title, or inv…" at bounding box center [425, 412] width 371 height 12
click at [221, 408] on input "Filter by product, collection, tag, vendor, product type, variant title, or inv…" at bounding box center [220, 407] width 1 height 1
radio input "true"
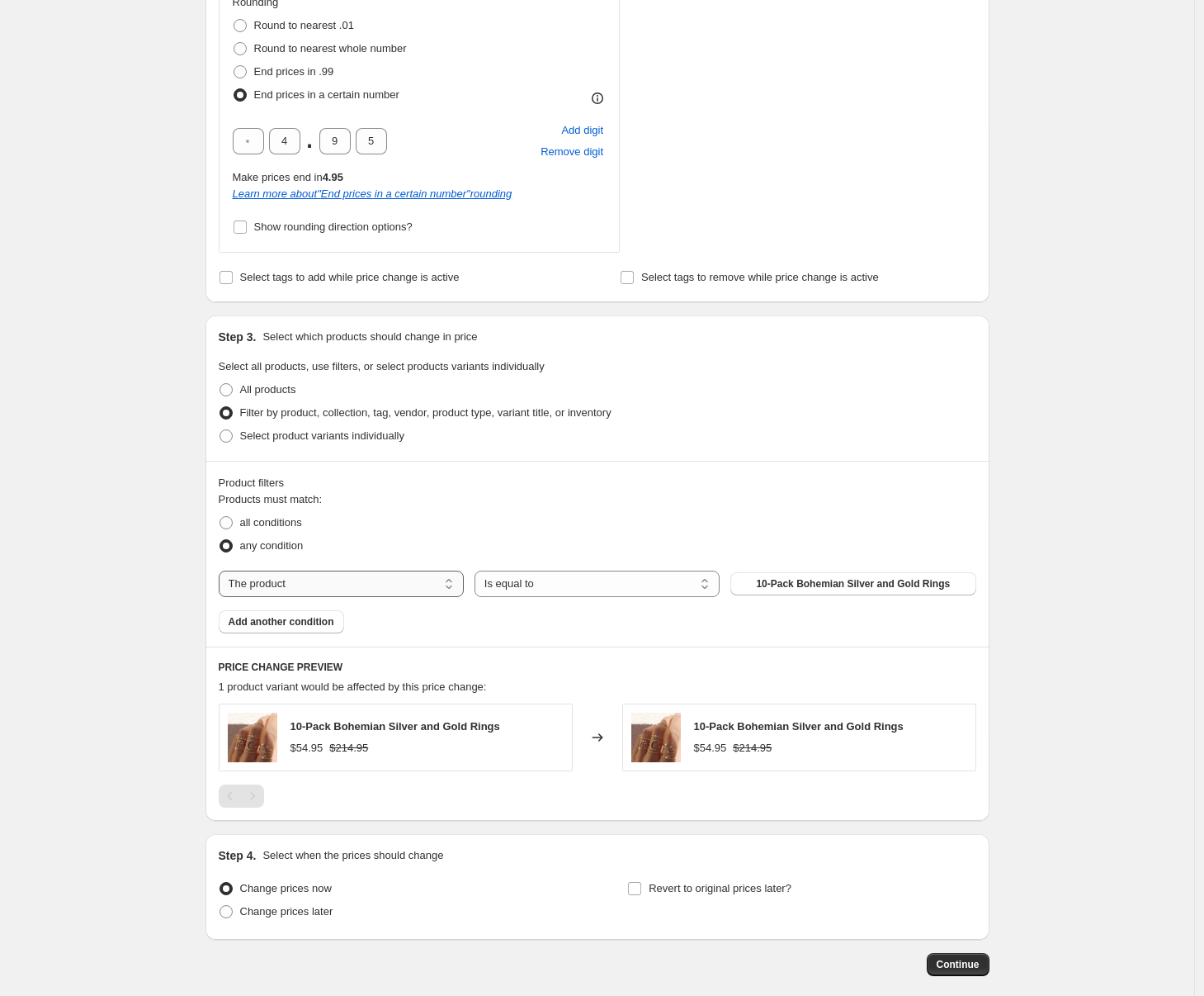
click at [335, 574] on select "The product The product's collection The product's tag The product's vendor The…" at bounding box center [342, 584] width 246 height 27
click at [223, 570] on select "The product The product's collection The product's tag The product's vendor The…" at bounding box center [342, 584] width 246 height 27
click at [382, 590] on select "The product The product's collection The product's tag The product's vendor The…" at bounding box center [342, 584] width 246 height 27
select select "collection"
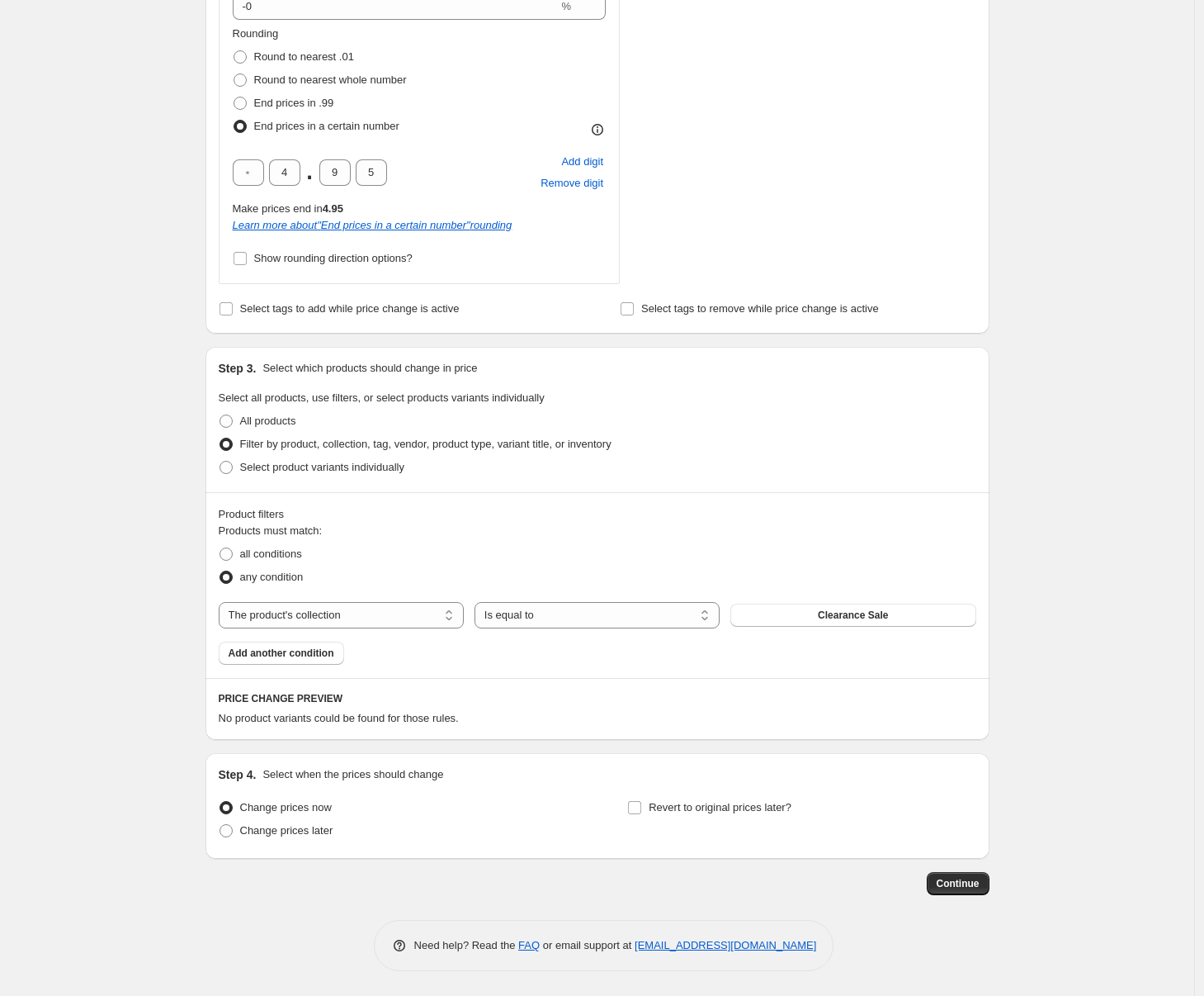
scroll to position [860, 0]
drag, startPoint x: 853, startPoint y: 584, endPoint x: 854, endPoint y: 601, distance: 17.0
click at [853, 593] on div "Products must match: all conditions any condition The product The product's col…" at bounding box center [598, 593] width 758 height 142
click at [852, 608] on span "Clearance Sale" at bounding box center [853, 615] width 70 height 13
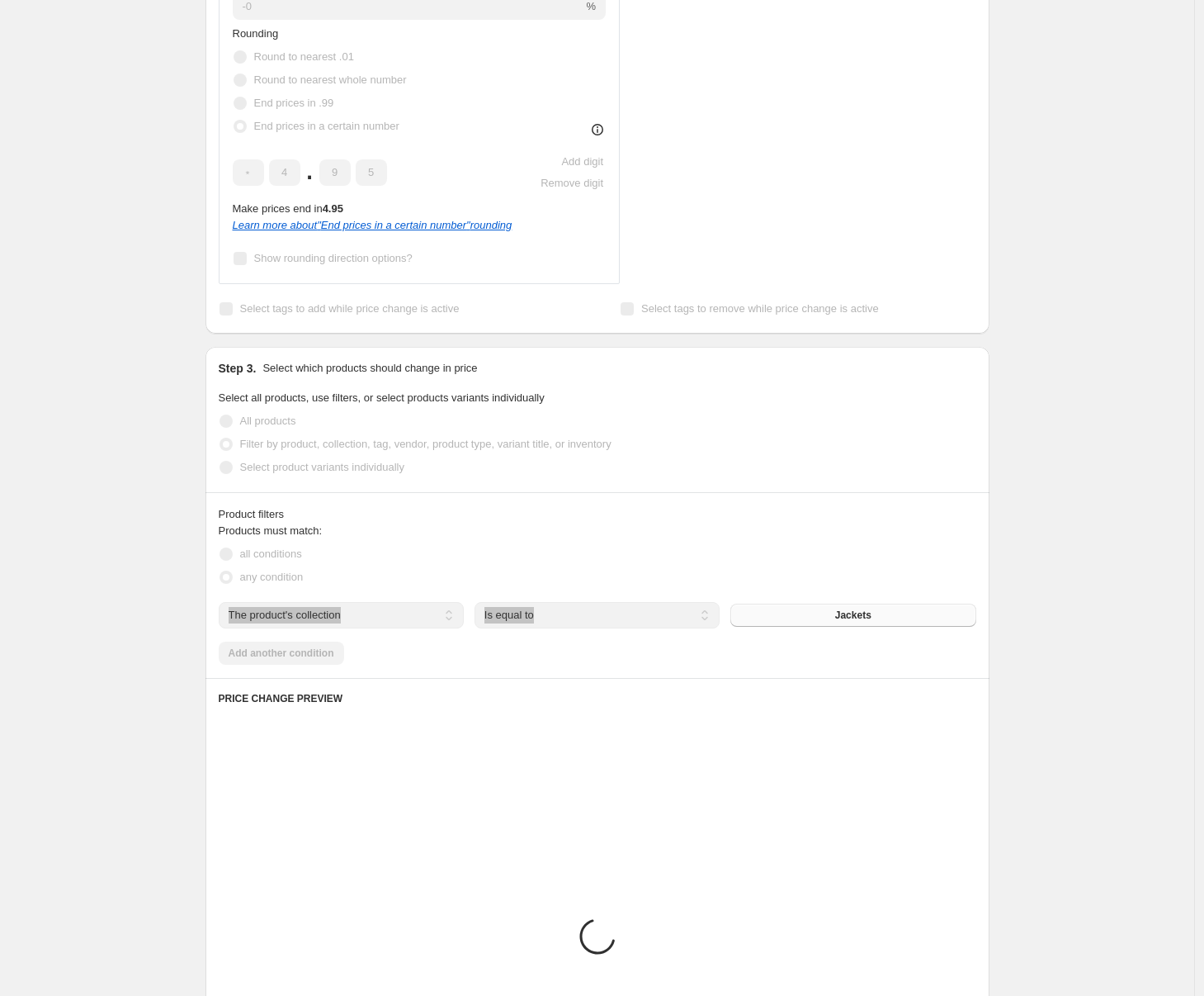
scroll to position [889, 0]
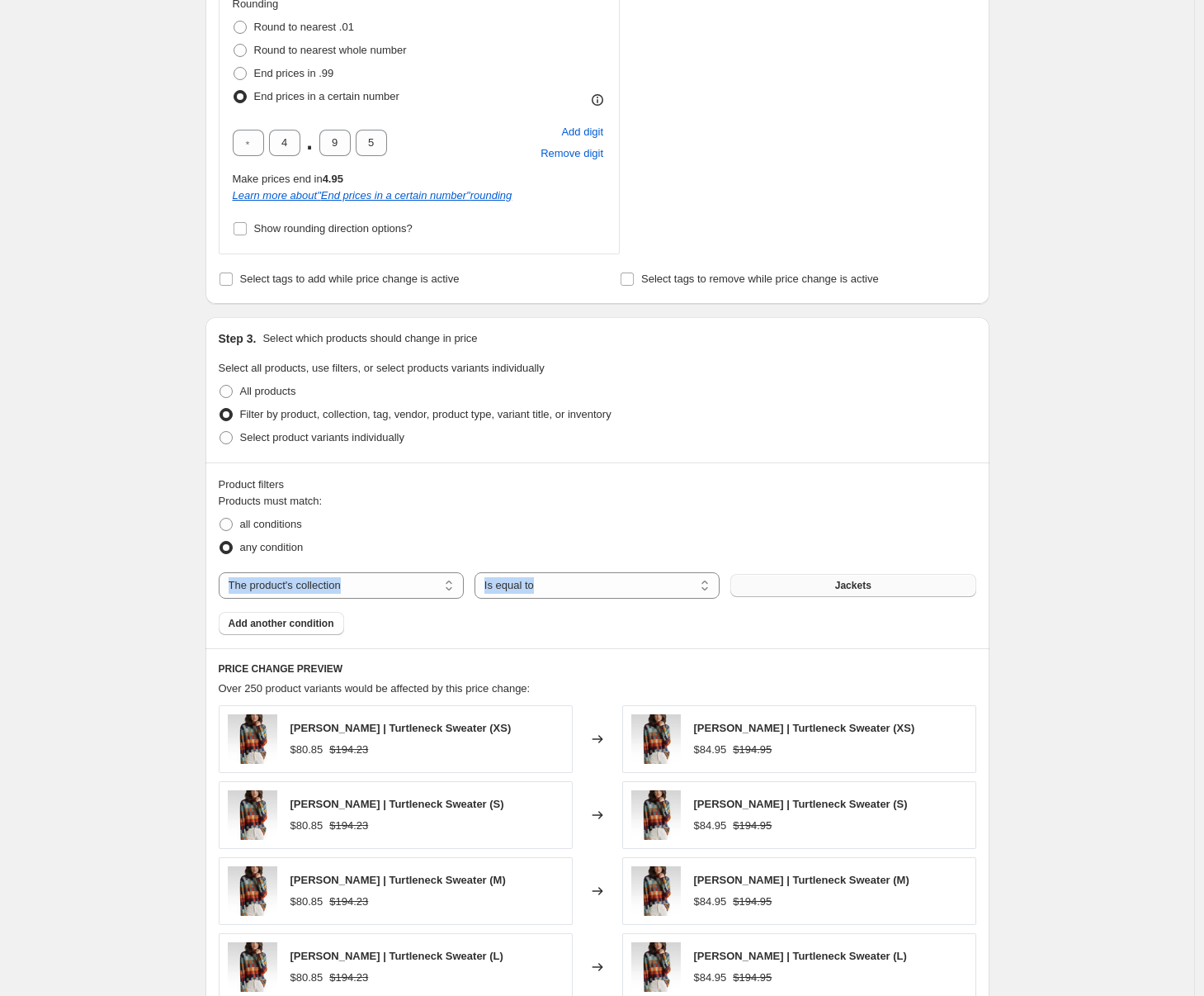
click at [1070, 640] on div "Create new price change job. This page is ready Create new price change job Dra…" at bounding box center [597, 247] width 1194 height 2272
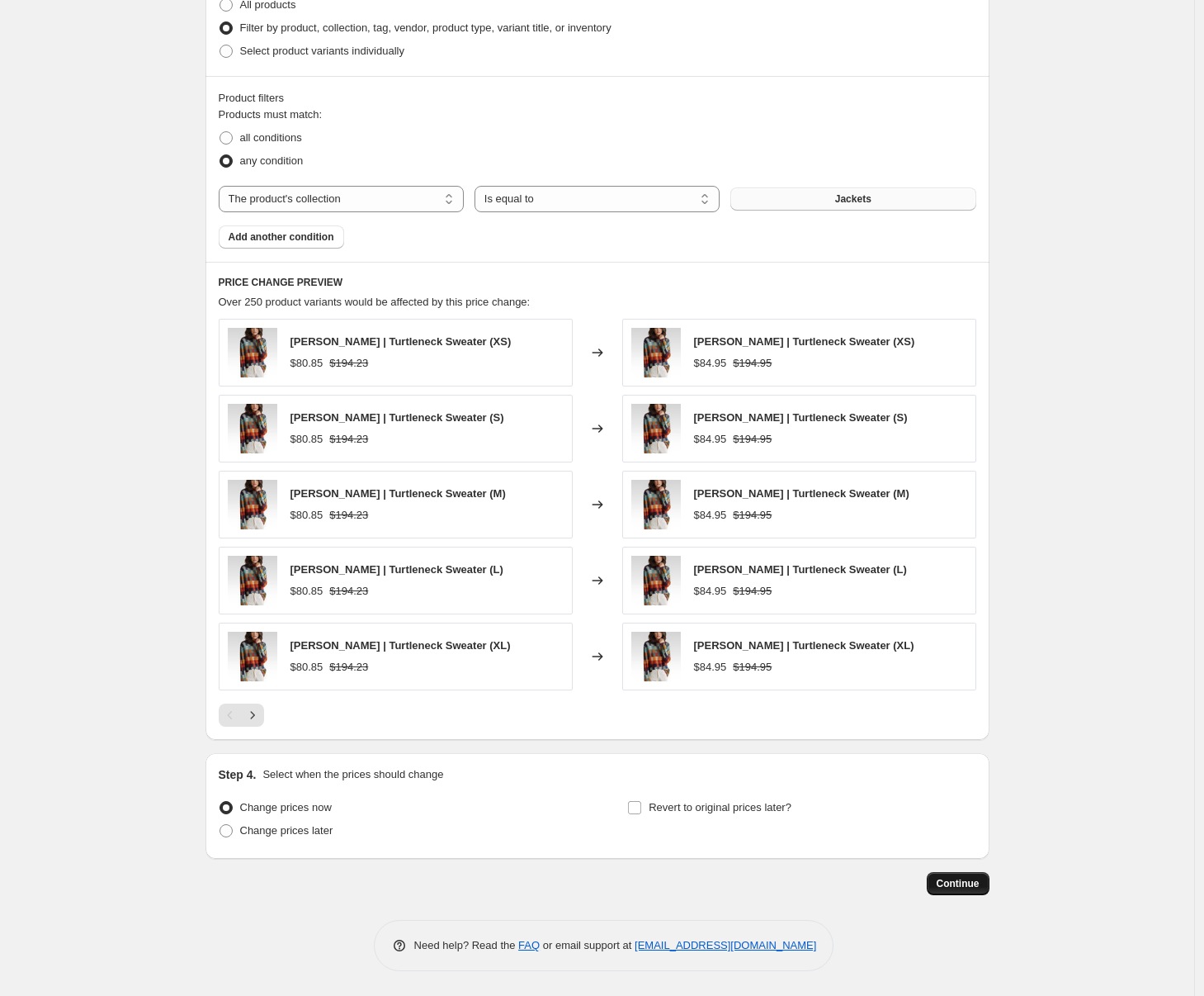
click at [962, 894] on button "Continue" at bounding box center [958, 884] width 63 height 23
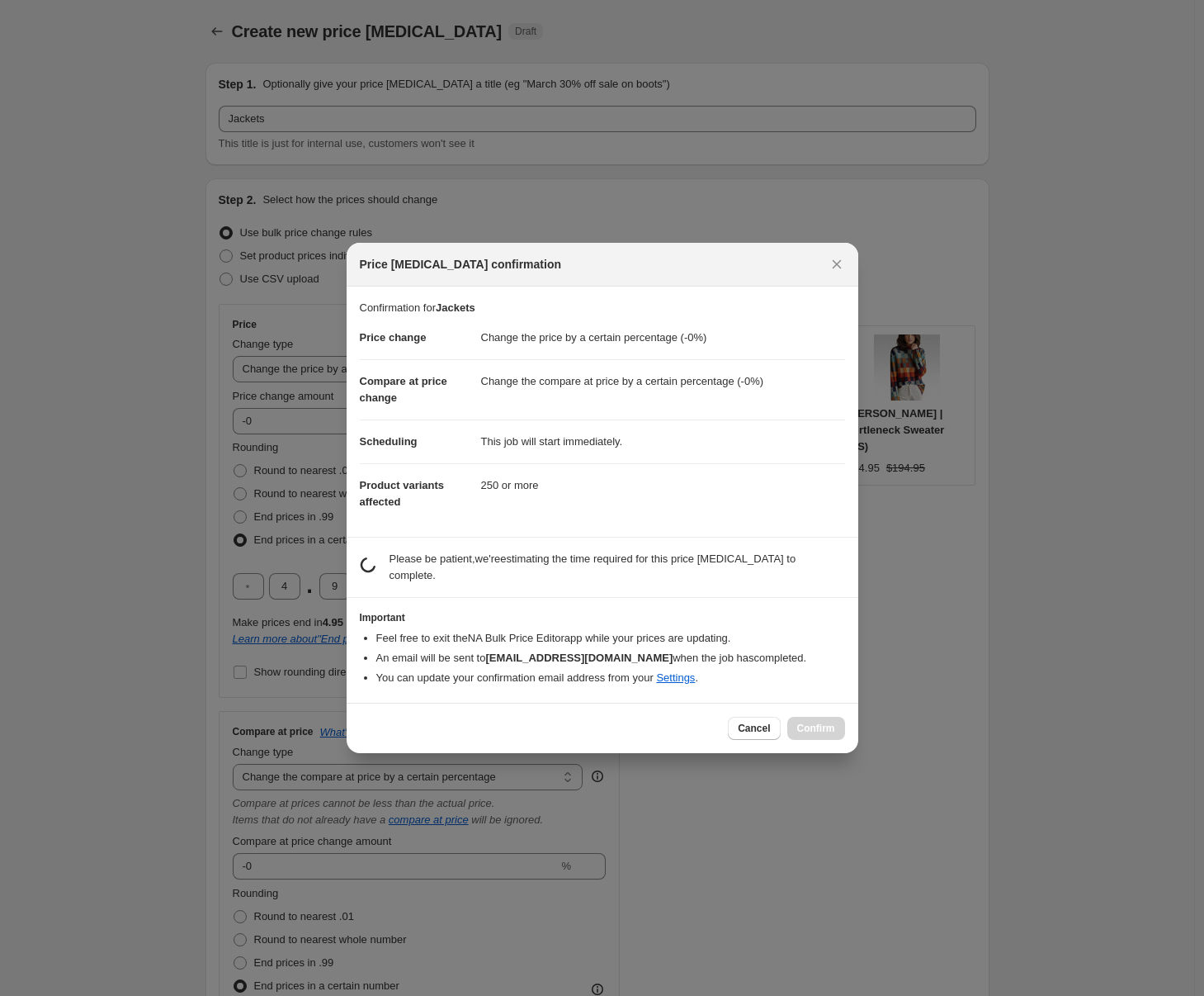
scroll to position [0, 0]
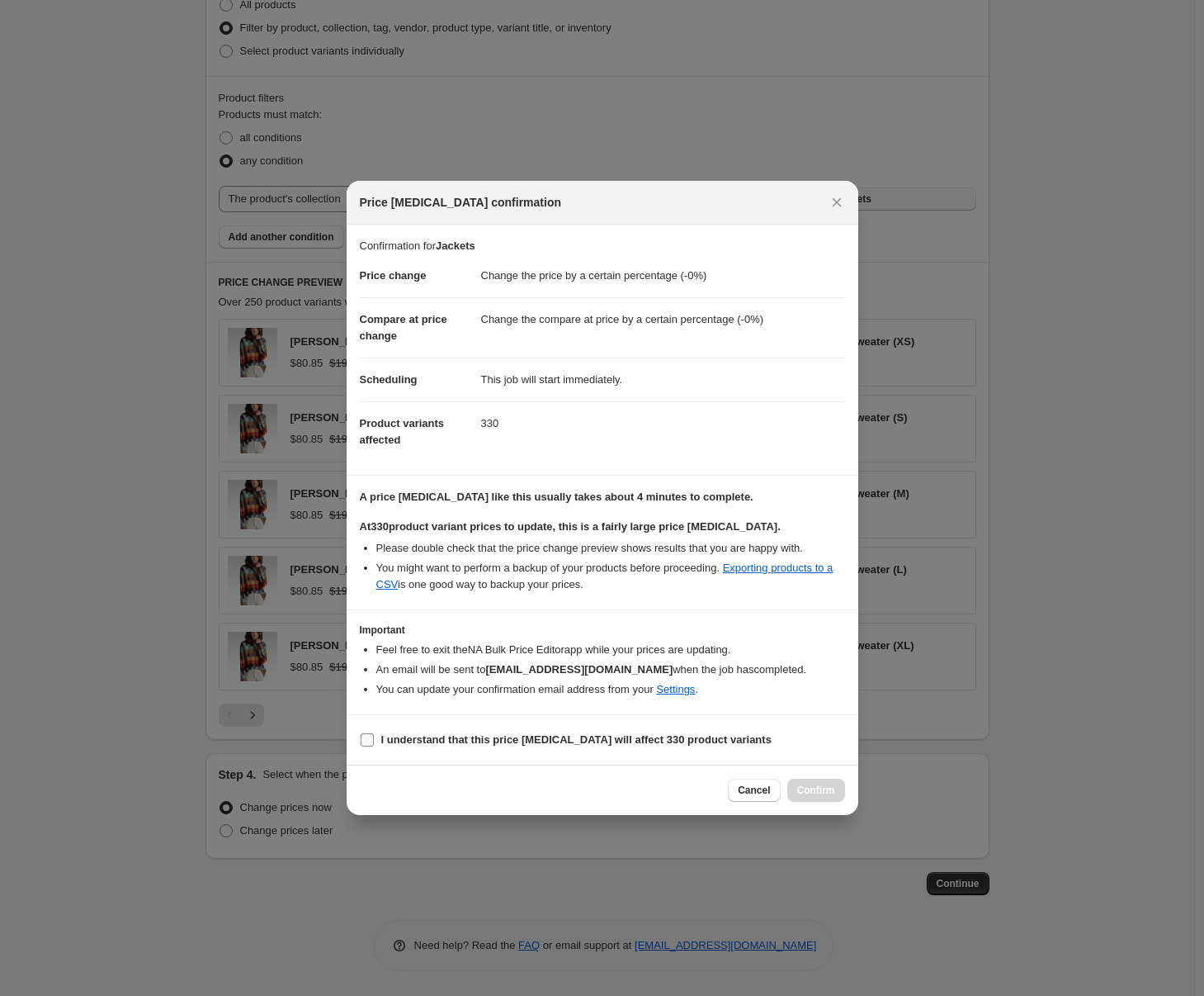
click at [484, 733] on b "I understand that this price change job will affect 330 product variants" at bounding box center [577, 739] width 390 height 12
click at [374, 733] on input "I understand that this price change job will affect 330 product variants" at bounding box center [367, 740] width 13 height 13
checkbox input "true"
click at [808, 797] on span "Confirm" at bounding box center [817, 790] width 38 height 13
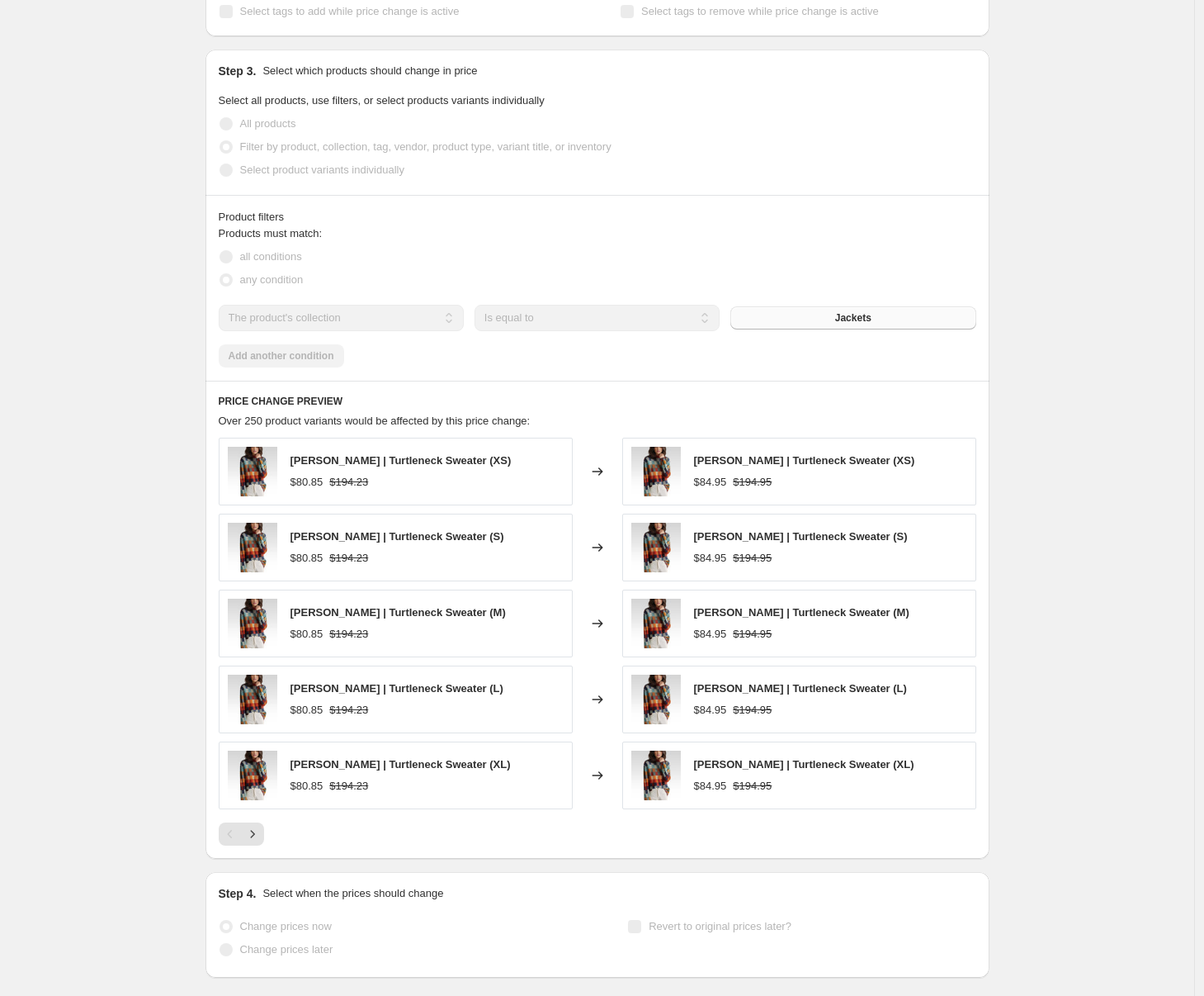
scroll to position [1319, 0]
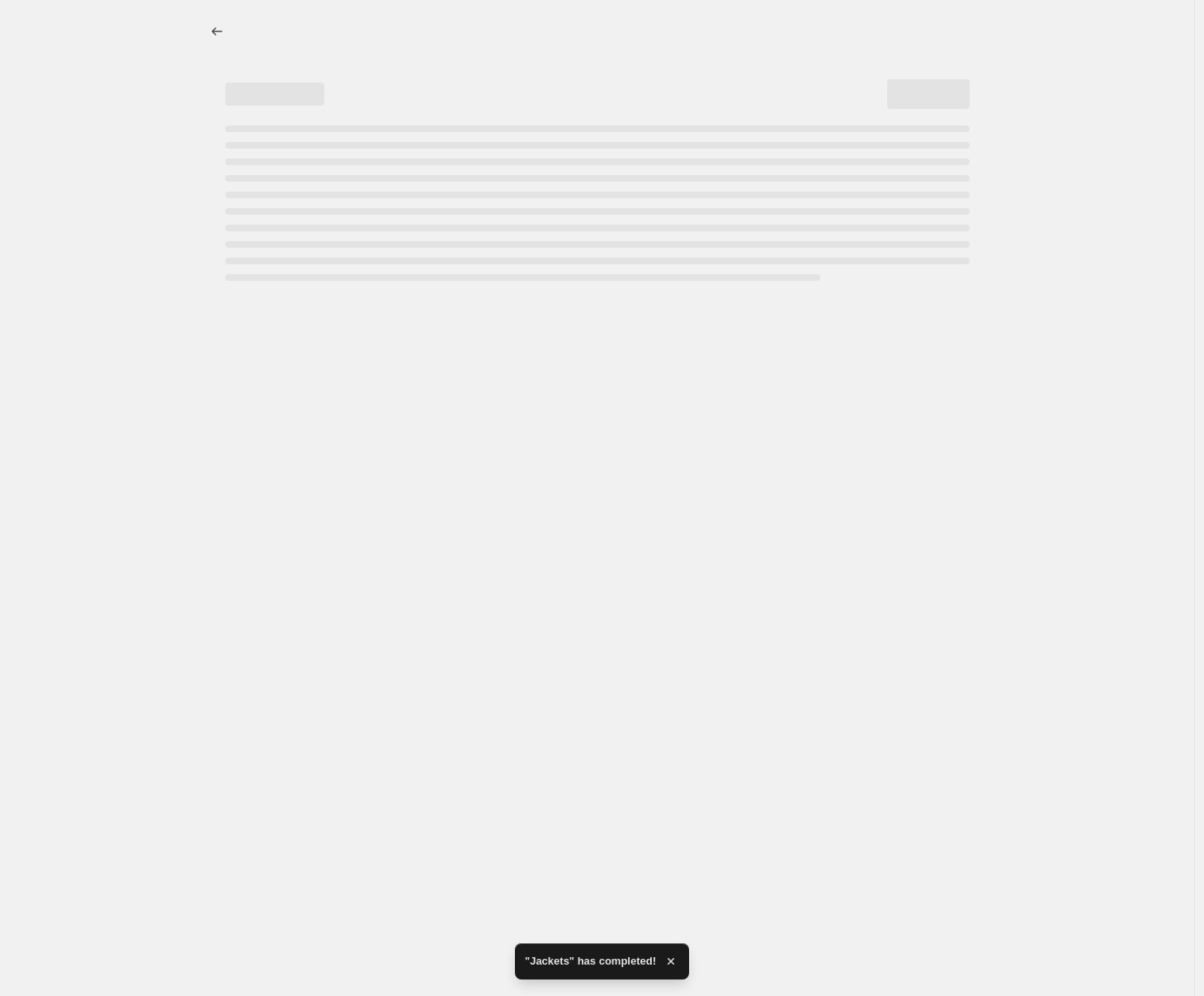
select select "percentage"
select select "collection"
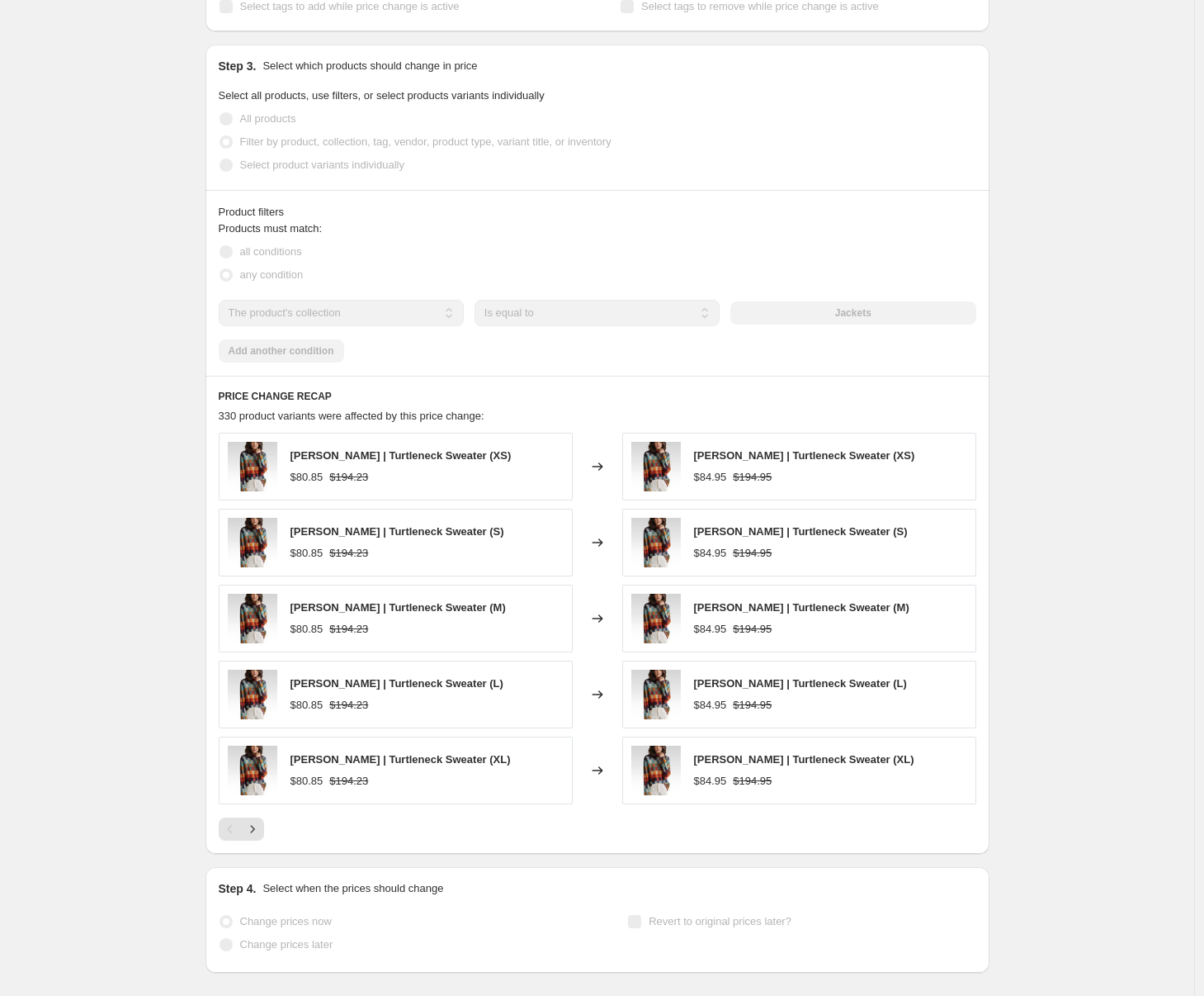
scroll to position [0, 0]
